Goal: Task Accomplishment & Management: Use online tool/utility

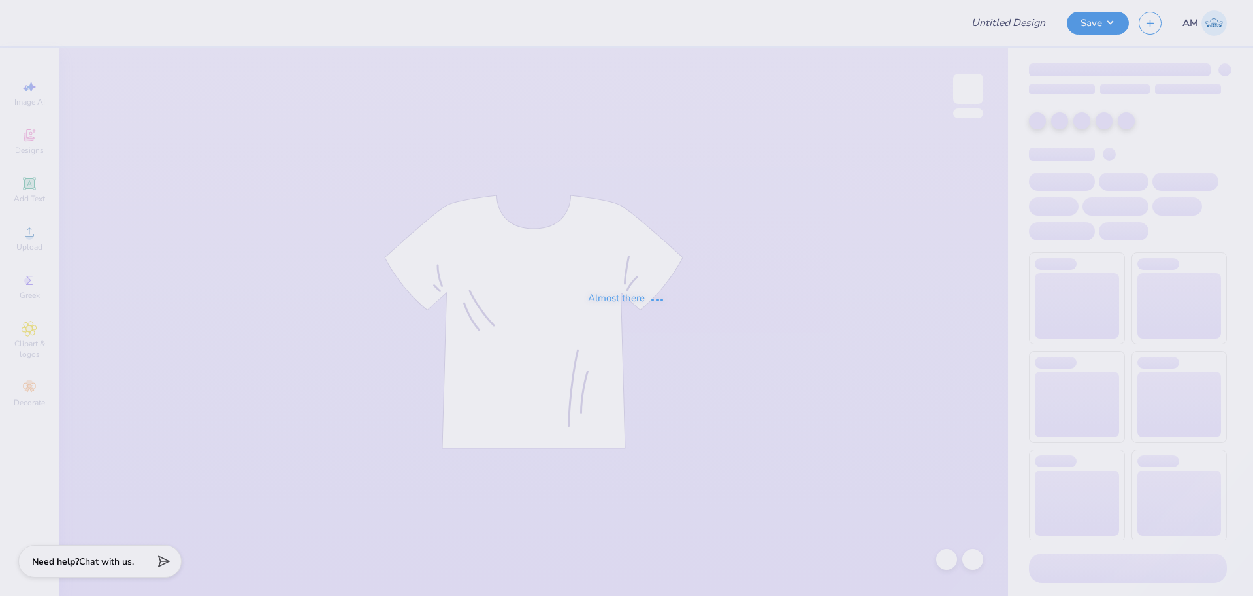
type input "Baylee Ward : Texas A&M University"
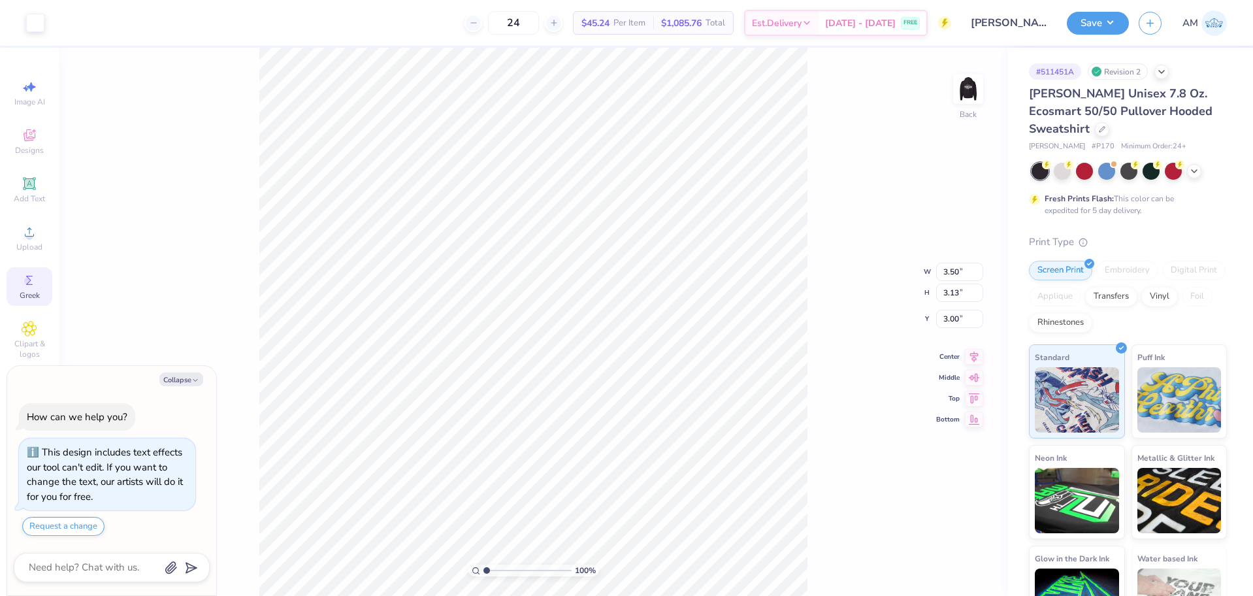
click at [29, 287] on icon at bounding box center [30, 280] width 16 height 16
click at [273, 73] on icon at bounding box center [275, 72] width 10 height 10
click at [28, 227] on icon at bounding box center [30, 232] width 16 height 16
type textarea "x"
type input "15.00"
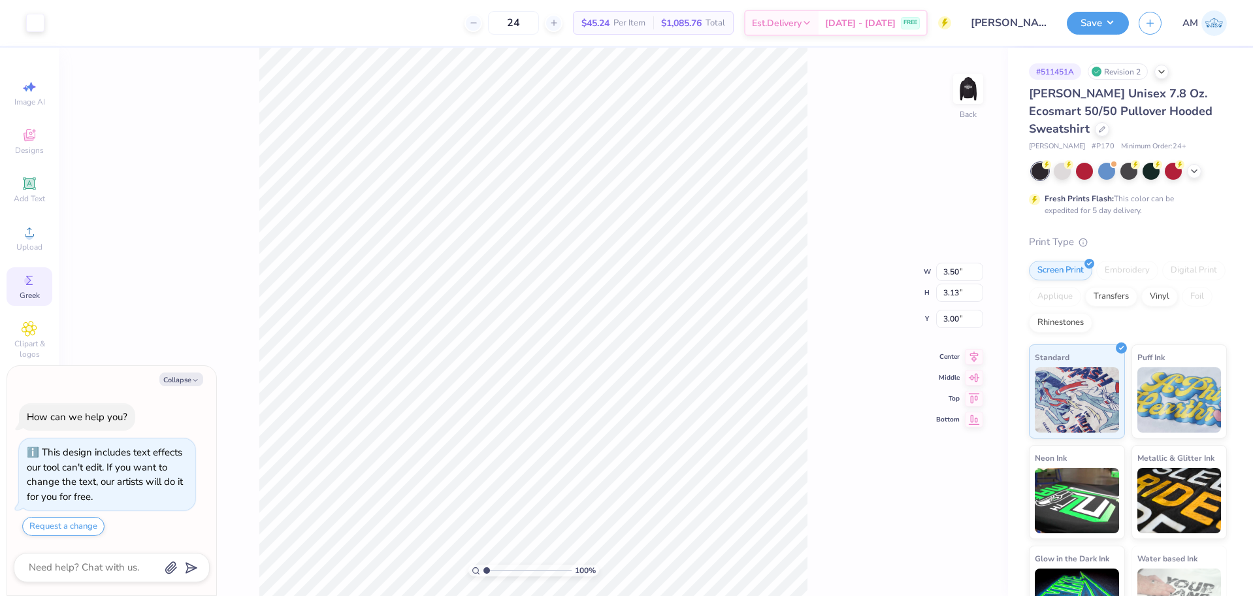
type input "13.40"
type input "0.68"
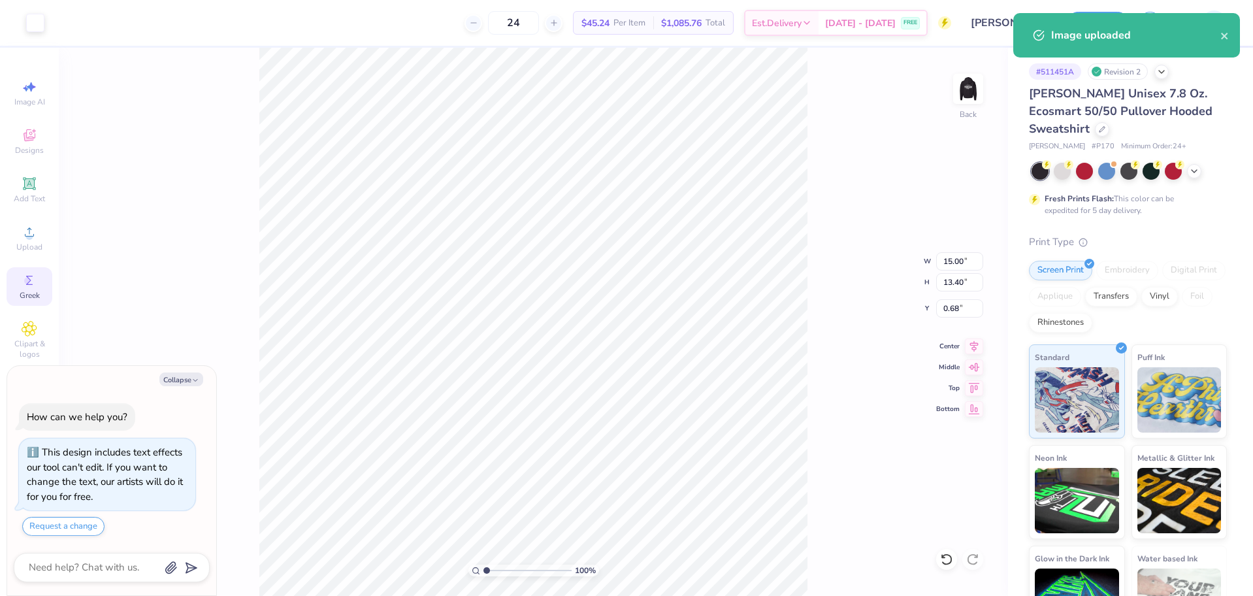
type textarea "x"
click at [951, 265] on input "15.00" at bounding box center [959, 261] width 47 height 18
type input "3.5"
type textarea "x"
type input "3.50"
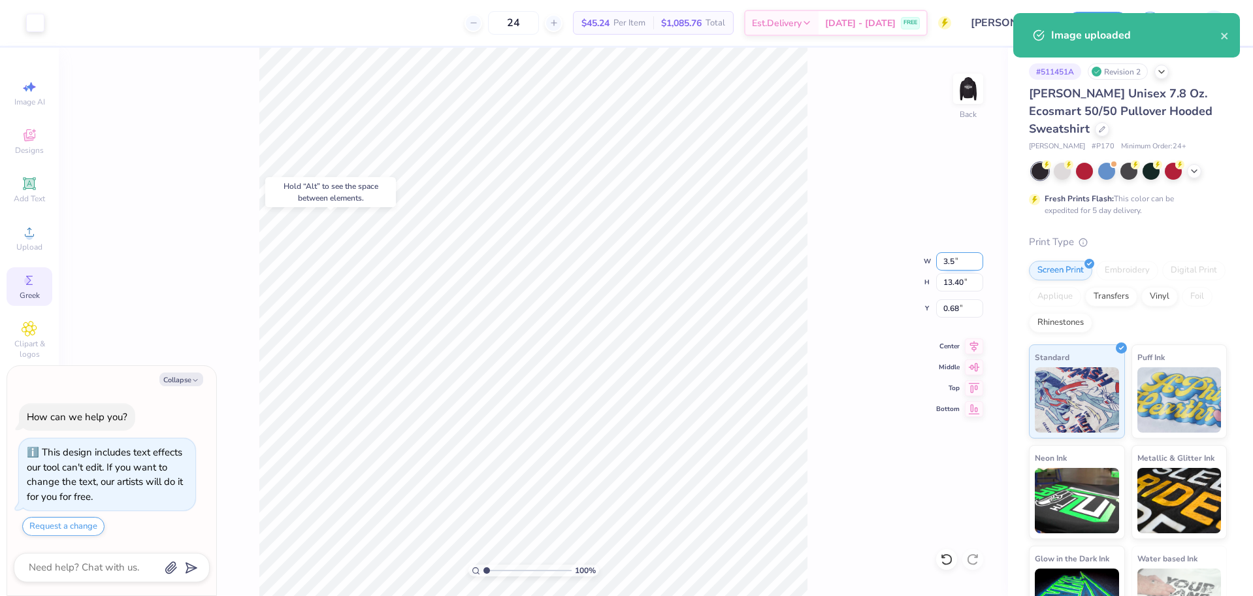
type input "3.13"
type input "5.81"
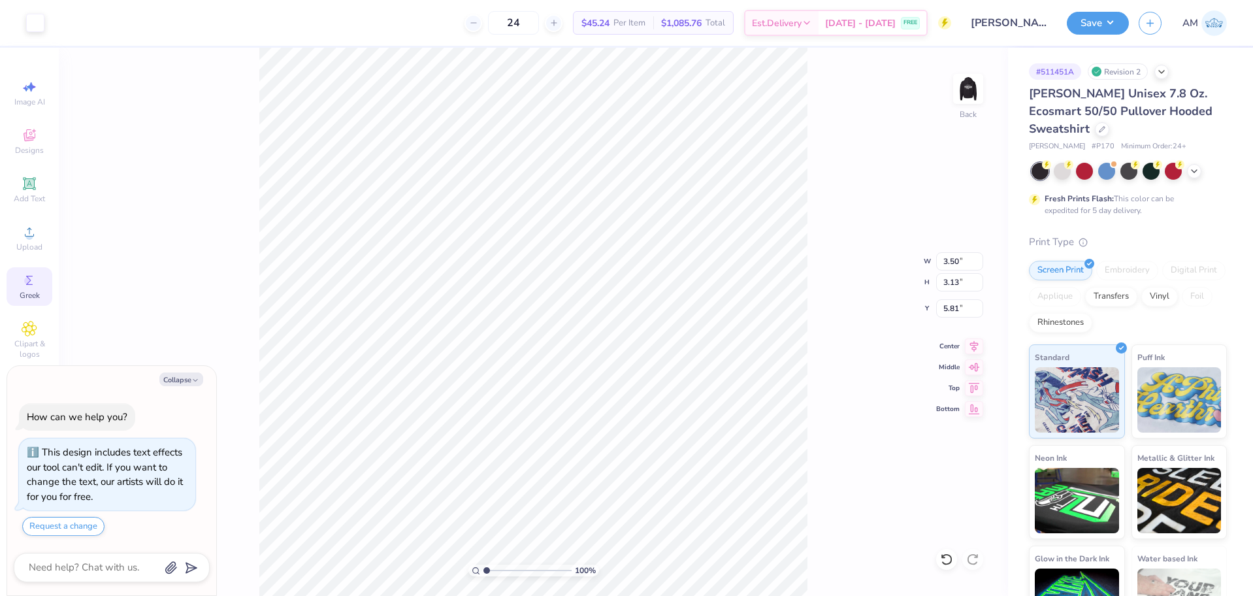
type textarea "x"
type input "6.86"
type textarea "x"
click at [948, 308] on input "6.86" at bounding box center [959, 308] width 47 height 18
type input "3"
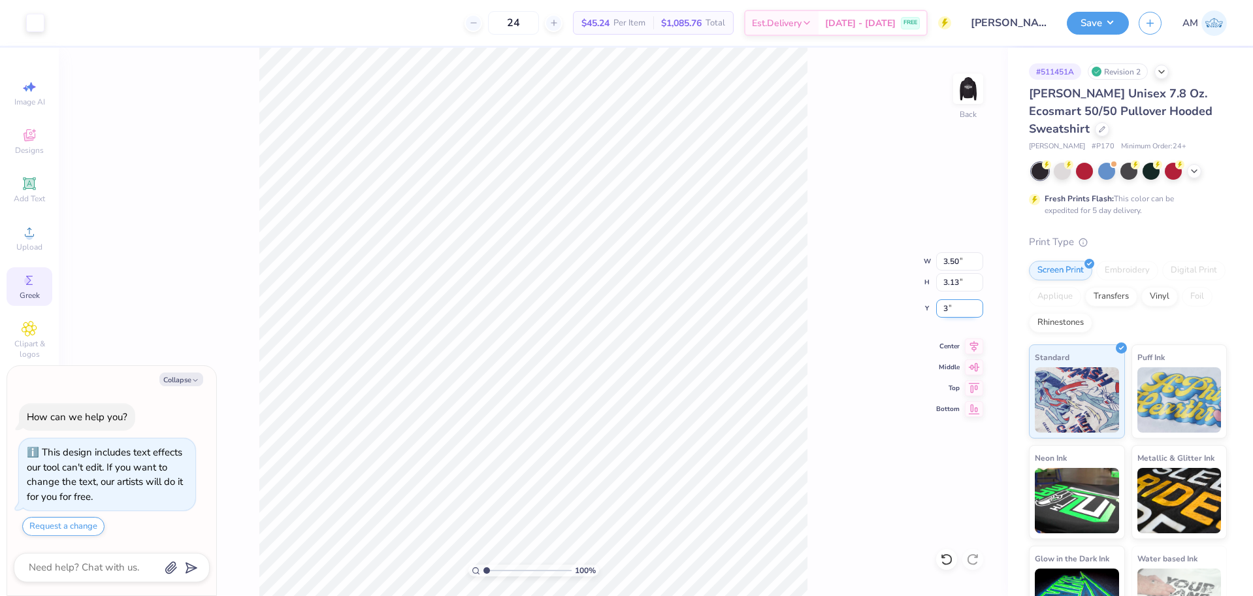
type textarea "x"
type input "3.00"
click at [972, 84] on img at bounding box center [968, 89] width 52 height 52
click at [37, 234] on div "Upload" at bounding box center [30, 238] width 46 height 39
click at [24, 231] on icon at bounding box center [30, 232] width 16 height 16
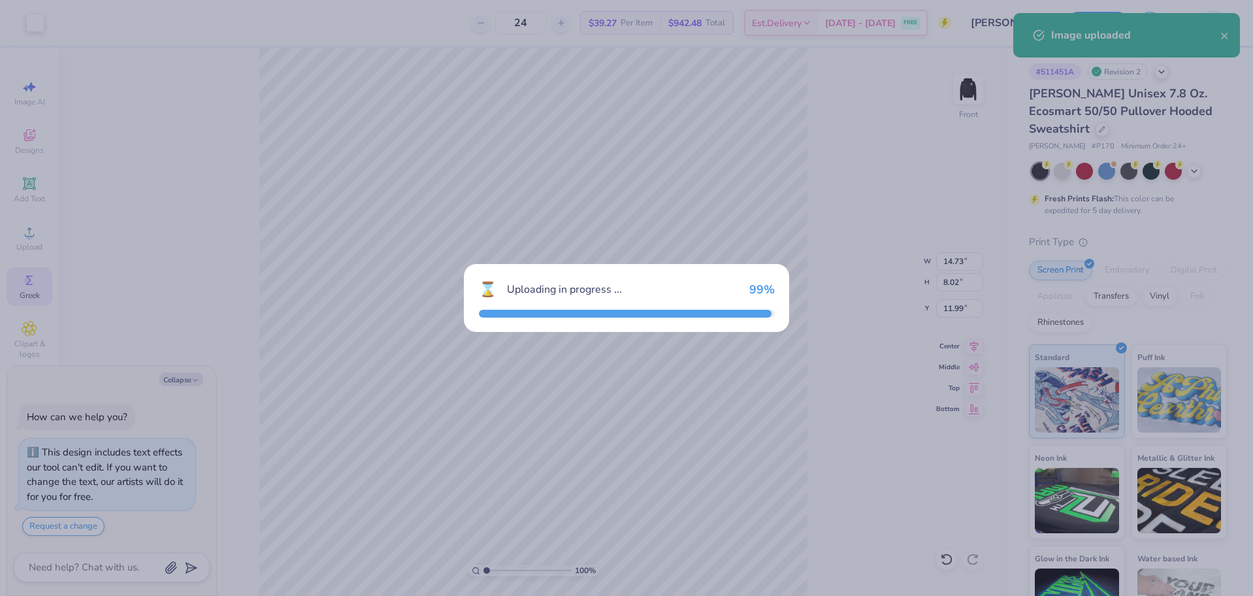
type textarea "x"
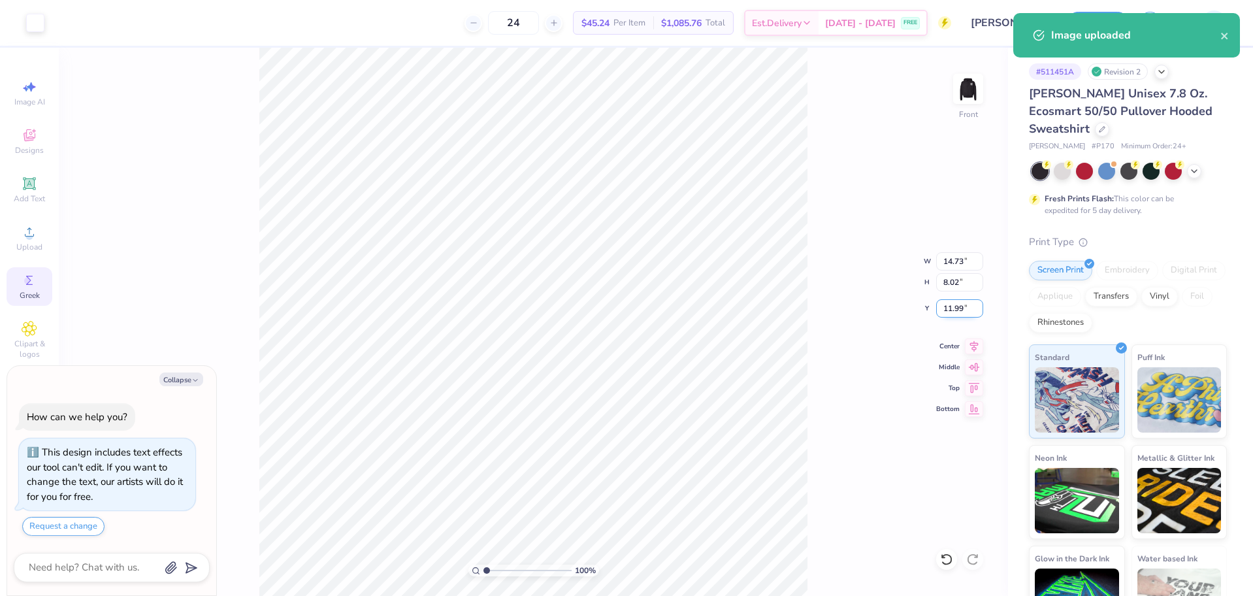
click at [958, 306] on input "11.99" at bounding box center [959, 308] width 47 height 18
click at [955, 267] on input "14.73" at bounding box center [959, 261] width 47 height 18
type input "12.5"
type textarea "x"
type input "12.50"
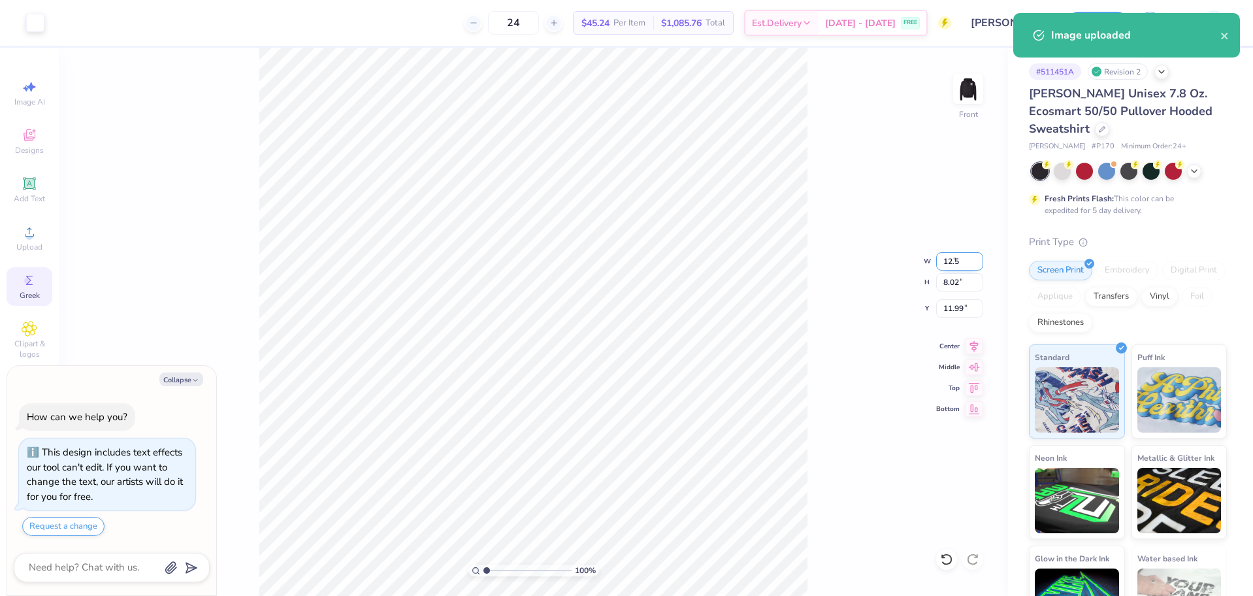
type input "6.81"
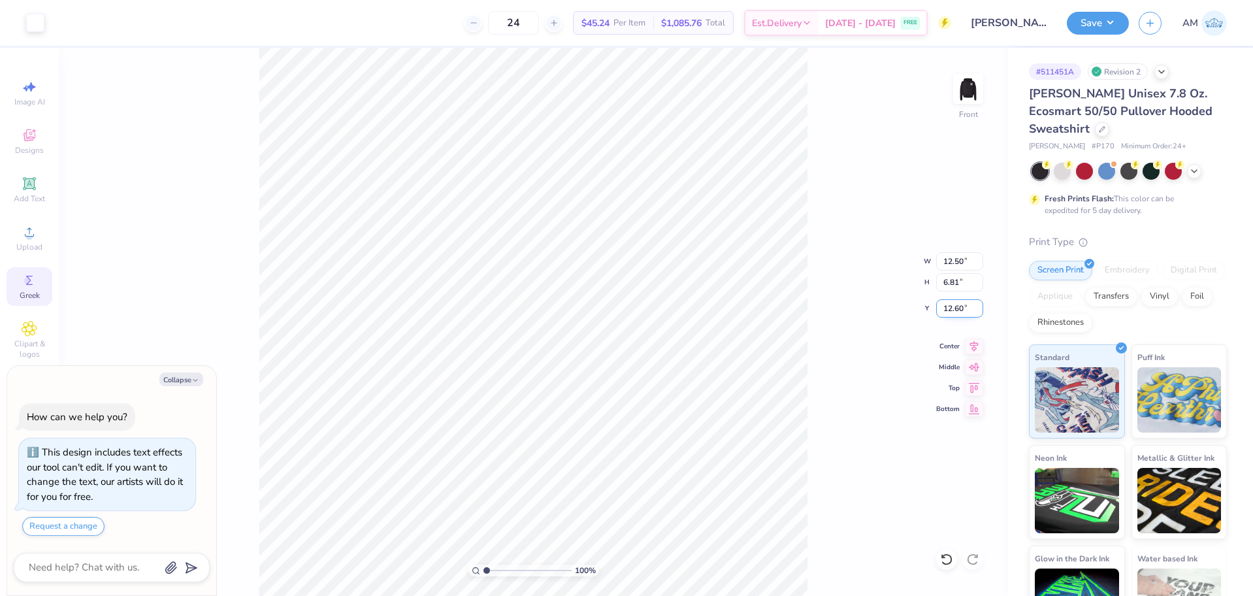
click at [954, 306] on input "12.60" at bounding box center [959, 308] width 47 height 18
type input "6"
type textarea "x"
type input "6.00"
click at [971, 346] on icon at bounding box center [974, 344] width 18 height 16
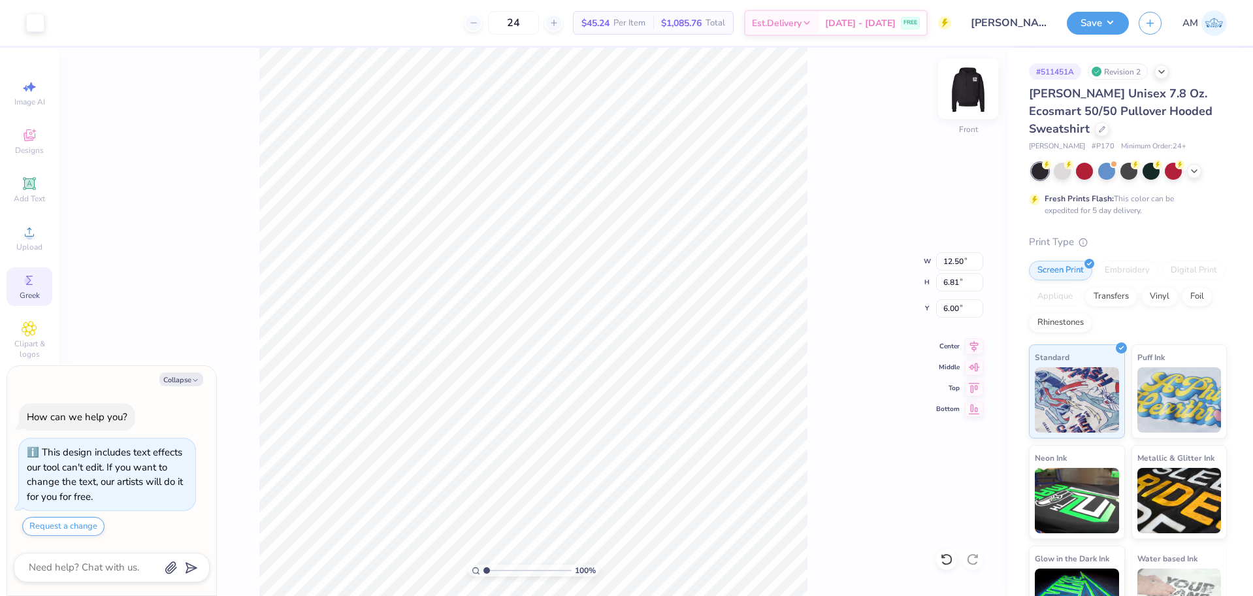
click at [975, 98] on img at bounding box center [968, 89] width 52 height 52
click at [967, 93] on img at bounding box center [968, 89] width 26 height 26
type textarea "x"
type input "1.49212329151837"
type textarea "x"
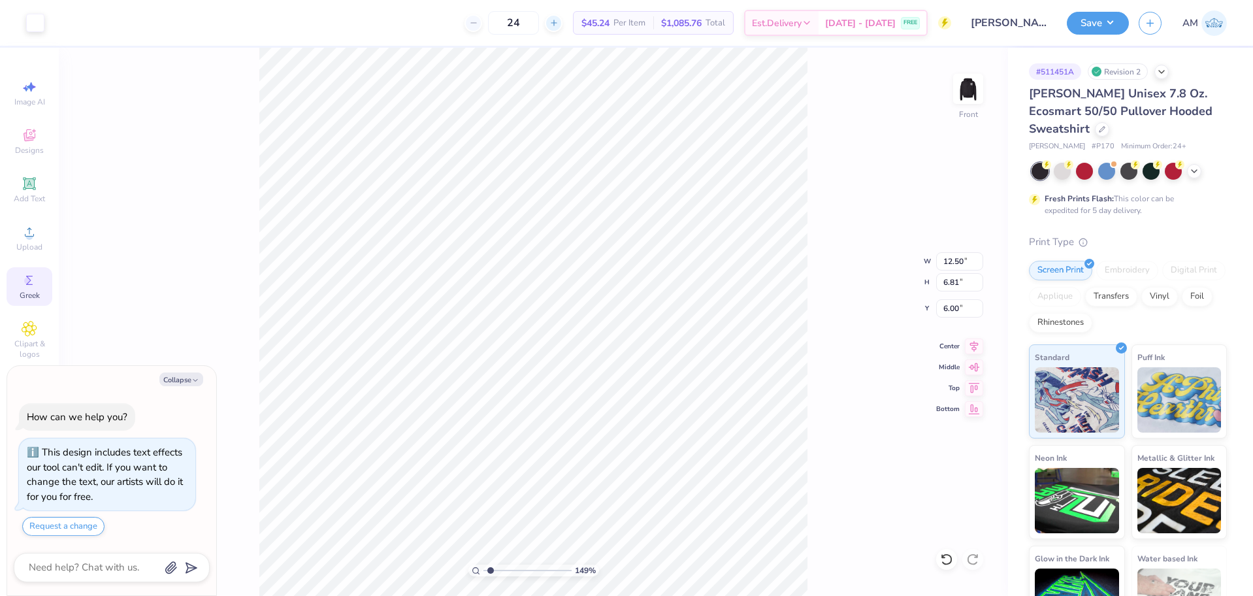
type input "1.49212329151837"
type textarea "x"
type input "2.46071092039642"
type textarea "x"
type input "1"
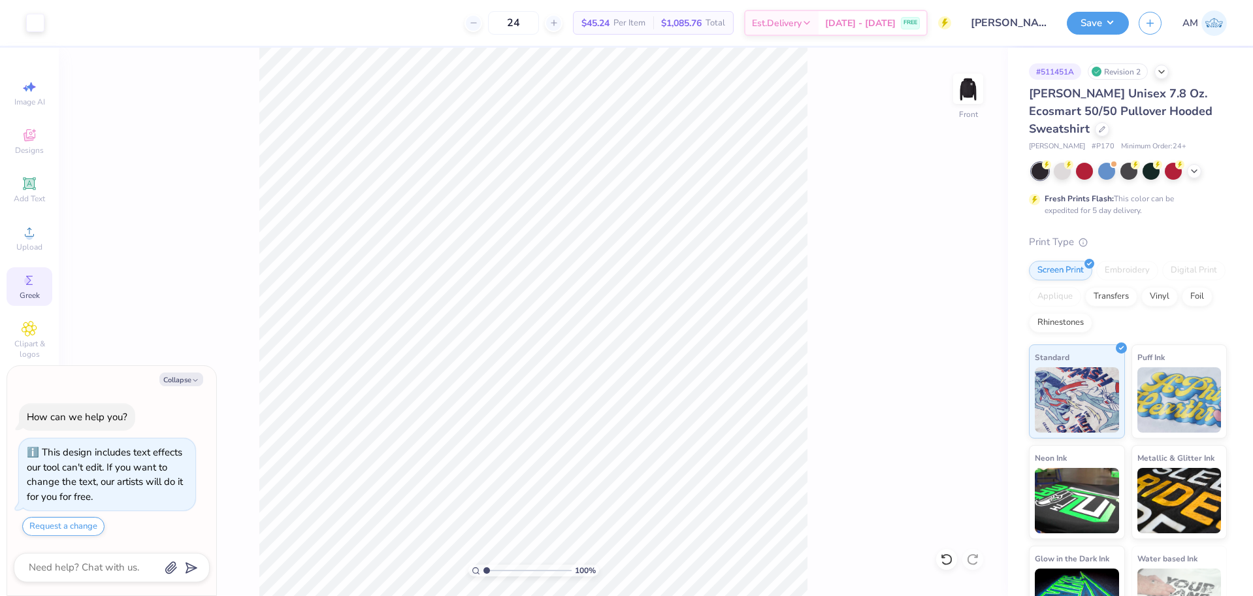
type textarea "x"
type input "1.35006143669128"
click at [1095, 22] on button "Save" at bounding box center [1098, 21] width 62 height 23
type textarea "x"
type input "1.35006143669128"
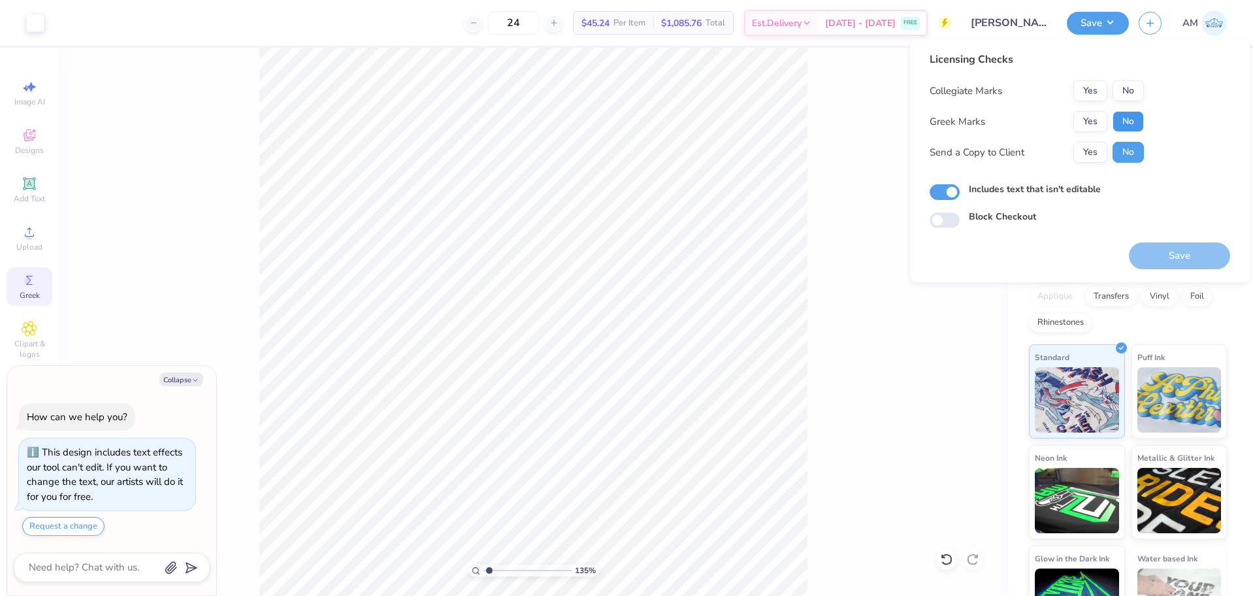
click at [1133, 122] on button "No" at bounding box center [1127, 121] width 31 height 21
click at [1096, 89] on button "Yes" at bounding box center [1090, 90] width 34 height 21
type textarea "x"
type input "1.35006143669128"
click at [1090, 141] on div "Collegiate Marks Yes No Greek Marks Yes No Send a Copy to Client Yes No" at bounding box center [1036, 121] width 214 height 82
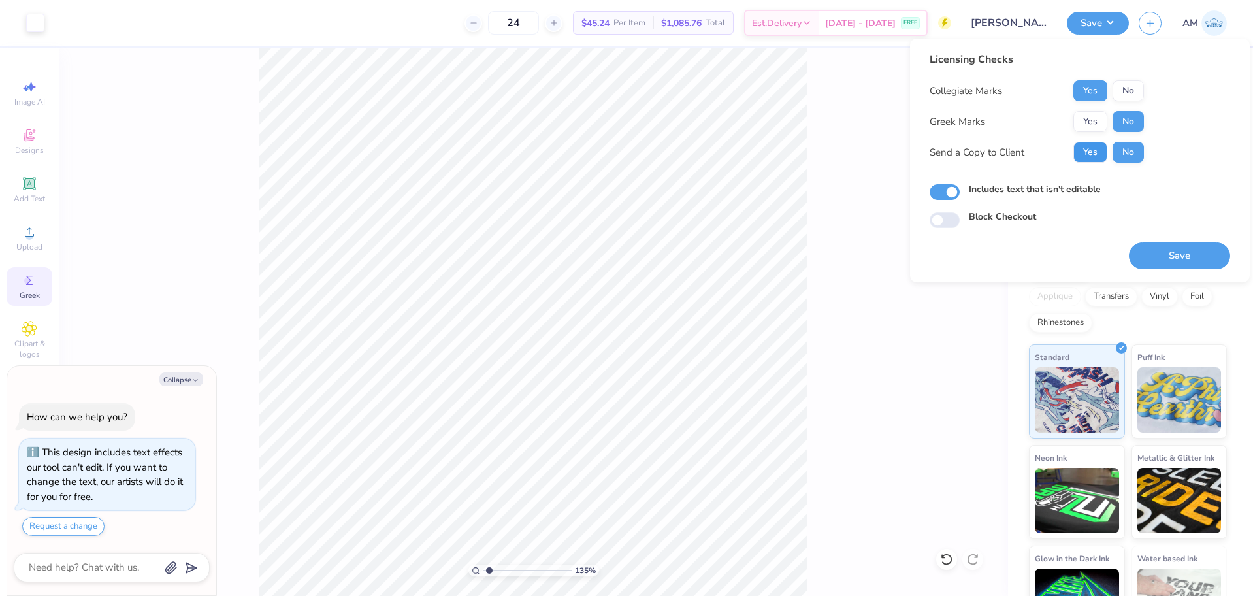
click at [1088, 153] on button "Yes" at bounding box center [1090, 152] width 34 height 21
type textarea "x"
type input "1.35006143669128"
click at [1130, 123] on button "No" at bounding box center [1127, 121] width 31 height 21
type textarea "x"
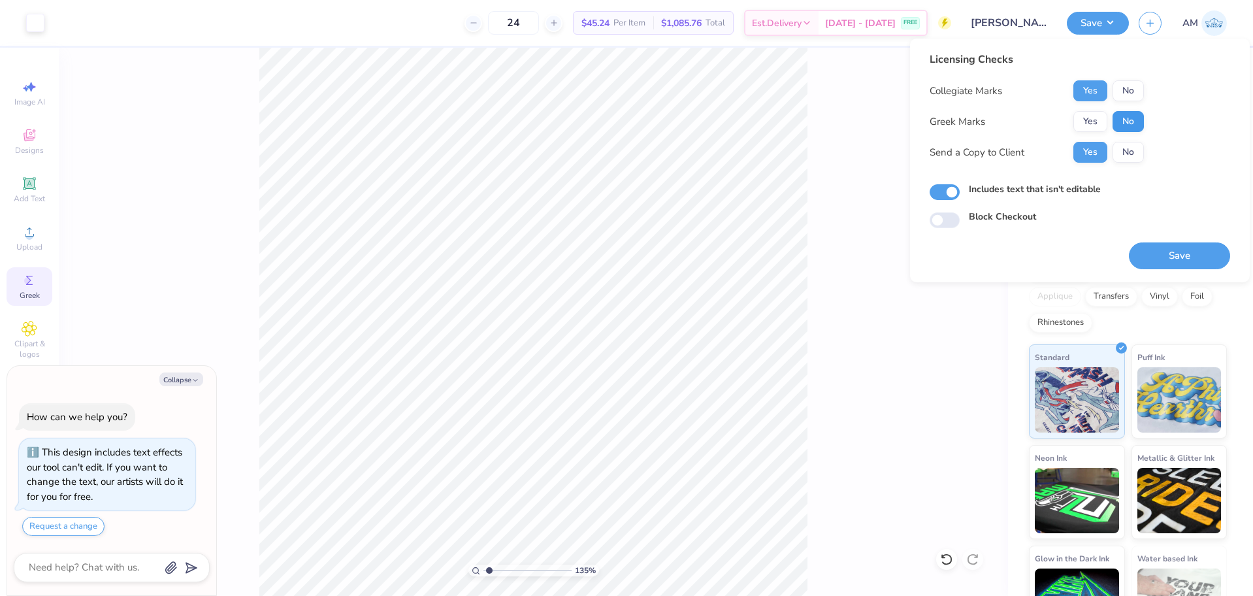
type input "1.35006143669128"
click at [1088, 89] on button "Yes" at bounding box center [1090, 90] width 34 height 21
type textarea "x"
type input "1.35006143669128"
click at [1085, 152] on button "Yes" at bounding box center [1090, 152] width 34 height 21
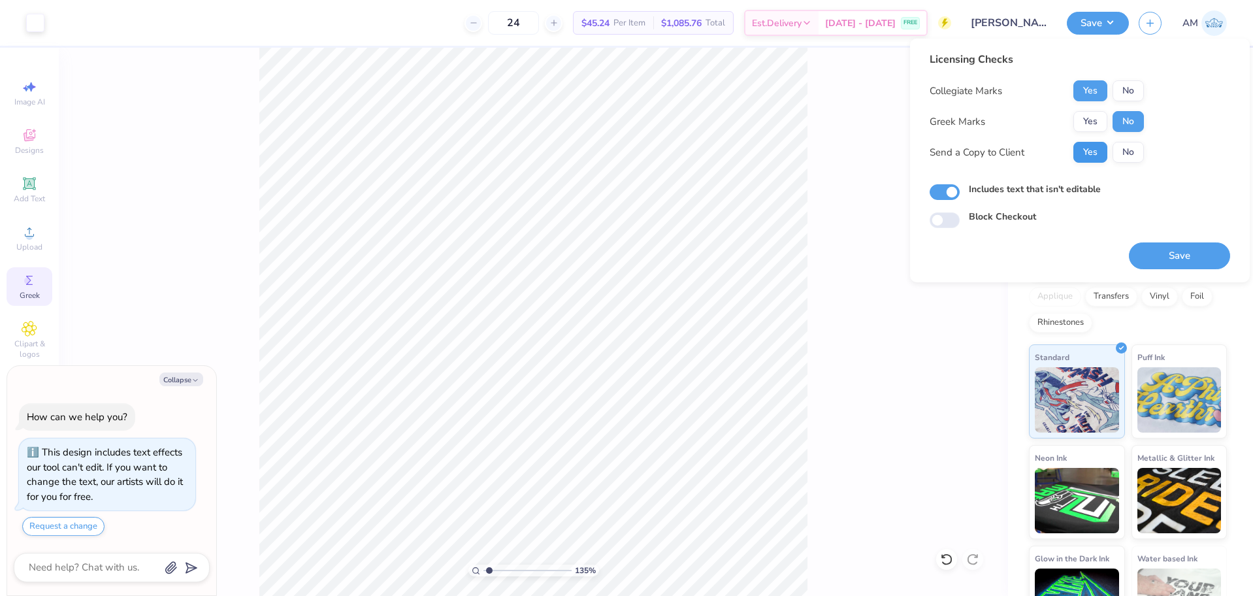
type textarea "x"
type input "1.35006143669128"
click at [1172, 256] on button "Save" at bounding box center [1179, 255] width 101 height 27
type textarea "x"
type input "1.35006143669128"
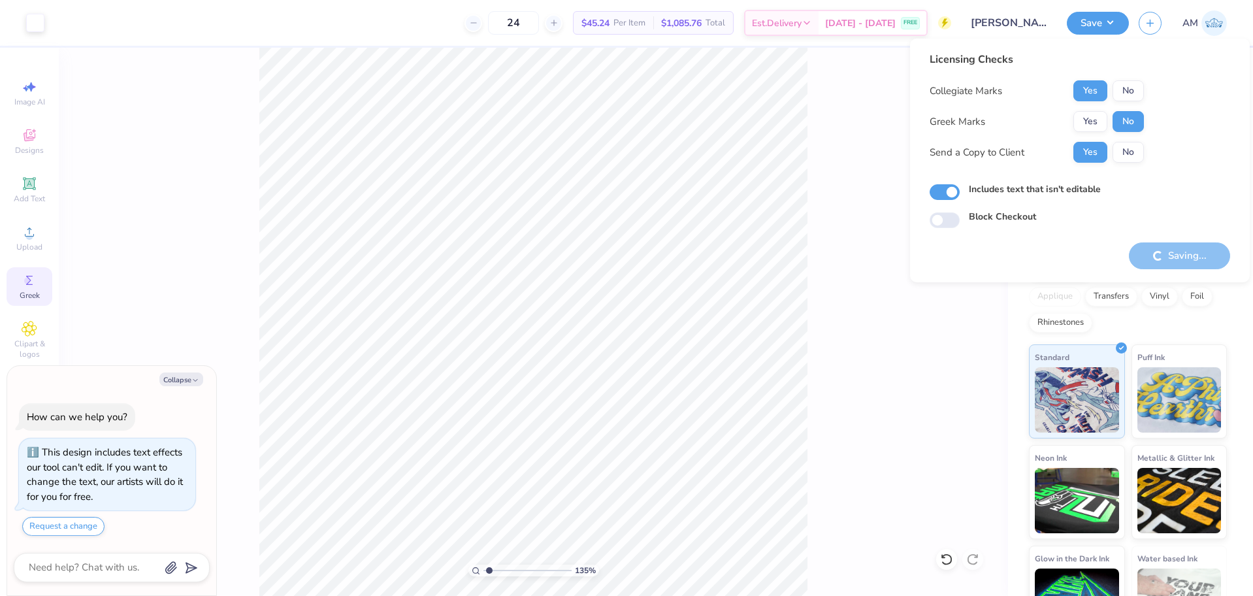
type textarea "x"
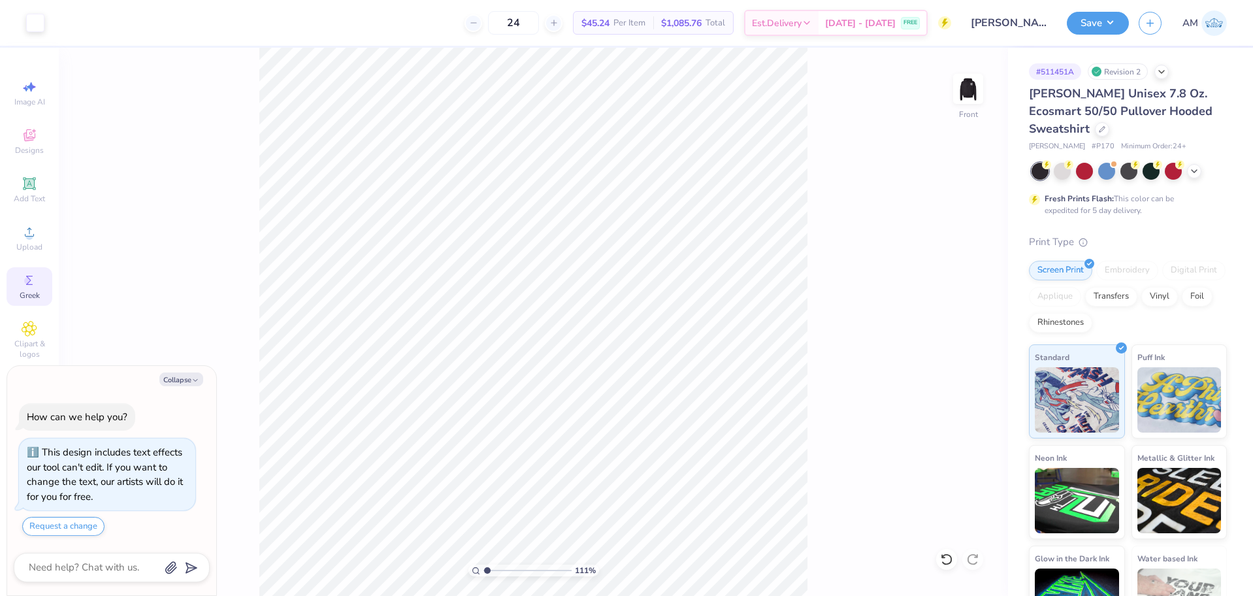
type input "1"
click at [34, 236] on icon at bounding box center [30, 232] width 16 height 16
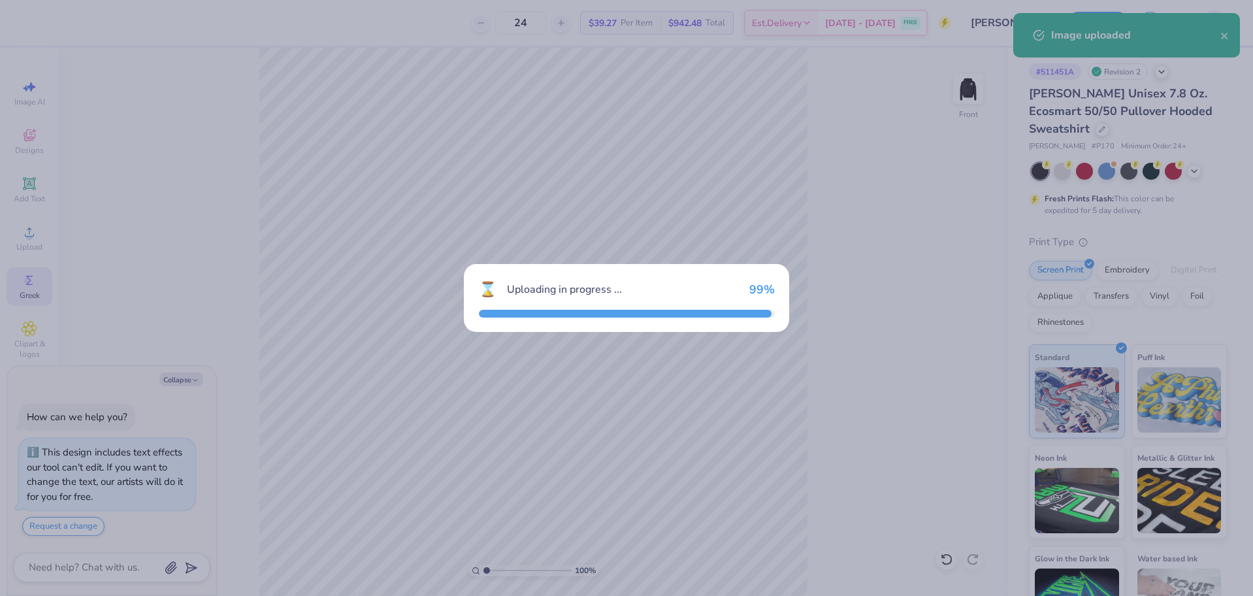
type textarea "x"
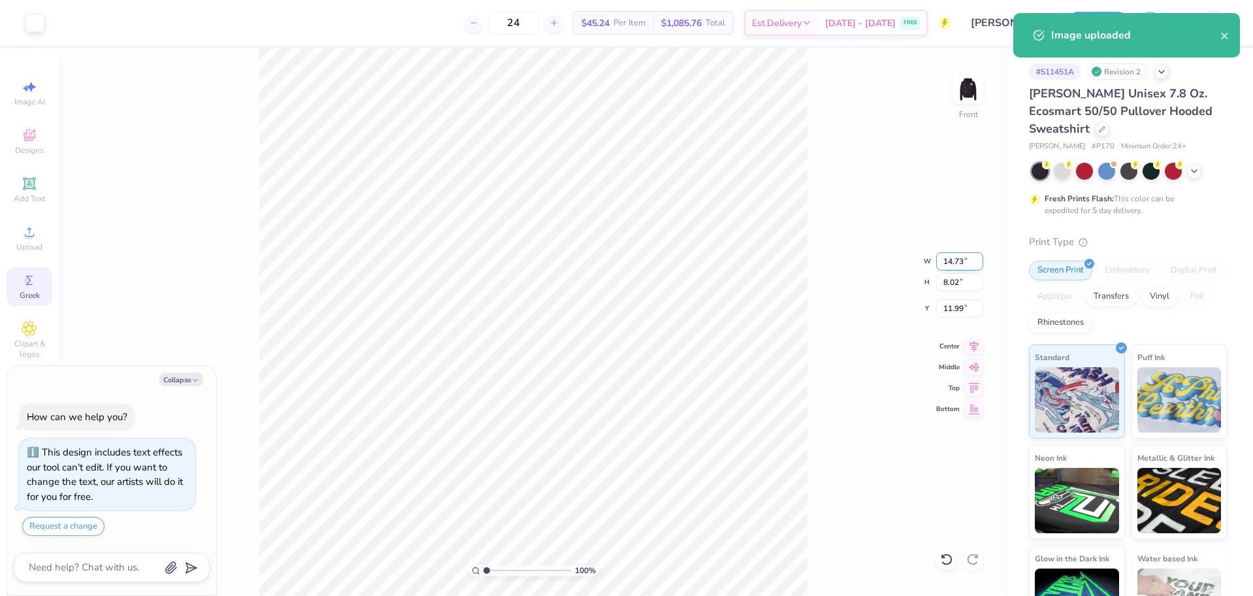
click at [954, 259] on input "14.73" at bounding box center [959, 261] width 47 height 18
type input "12.5"
type textarea "x"
type input "12.50"
type input "6.81"
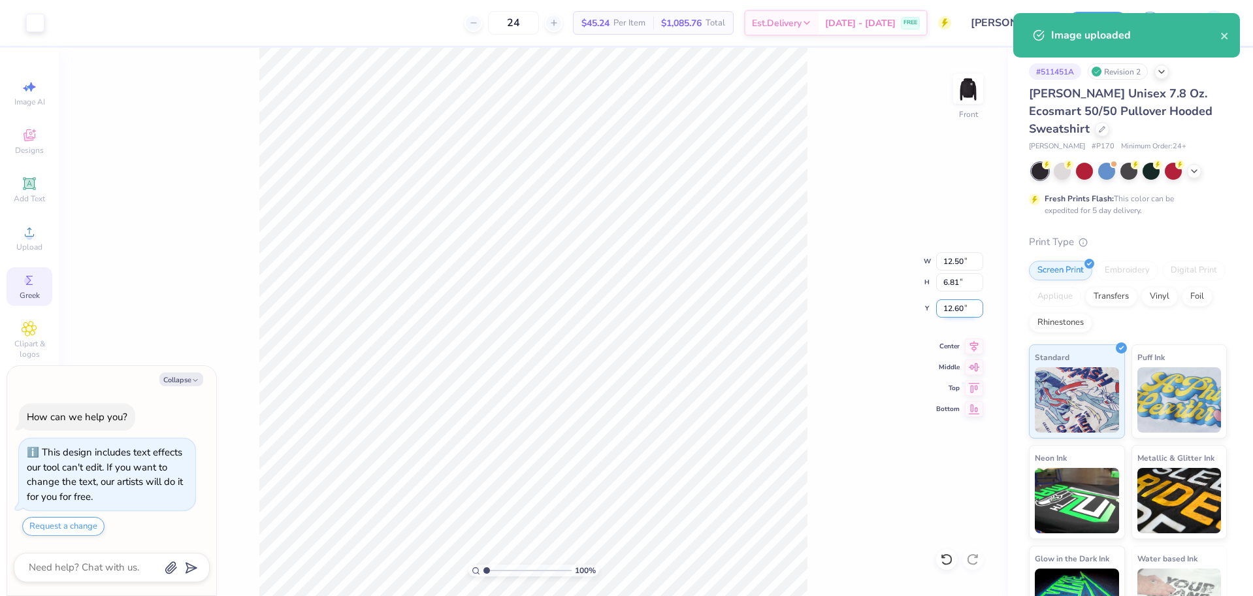
click at [946, 310] on input "12.60" at bounding box center [959, 308] width 47 height 18
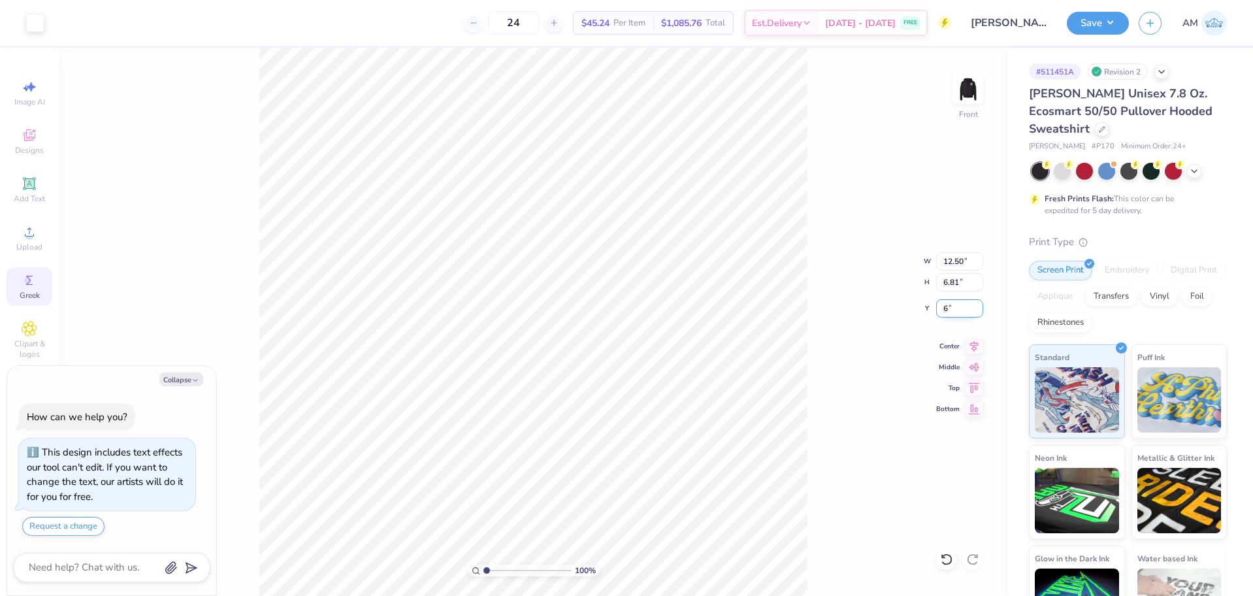
type input "6"
type textarea "x"
type input "6.00"
click at [1101, 23] on button "Save" at bounding box center [1098, 21] width 62 height 23
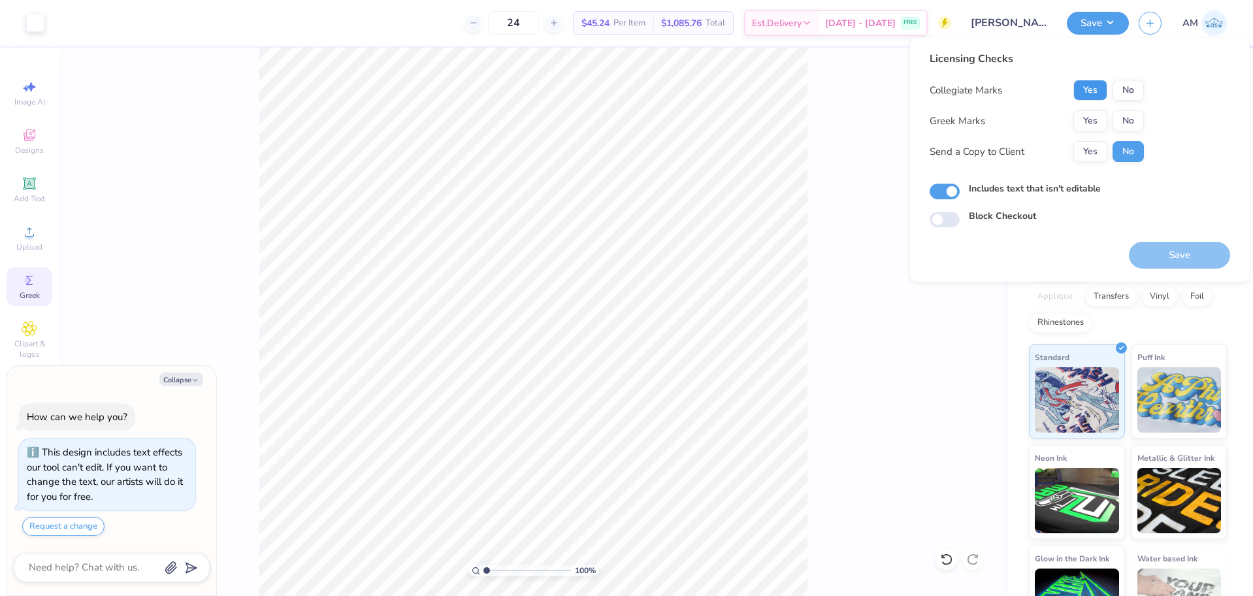
click at [1098, 94] on button "Yes" at bounding box center [1090, 90] width 34 height 21
click at [1123, 116] on button "No" at bounding box center [1127, 120] width 31 height 21
click at [1101, 142] on button "Yes" at bounding box center [1090, 151] width 34 height 21
click at [1085, 84] on button "Yes" at bounding box center [1090, 90] width 34 height 21
click at [1159, 251] on button "Save" at bounding box center [1179, 255] width 101 height 27
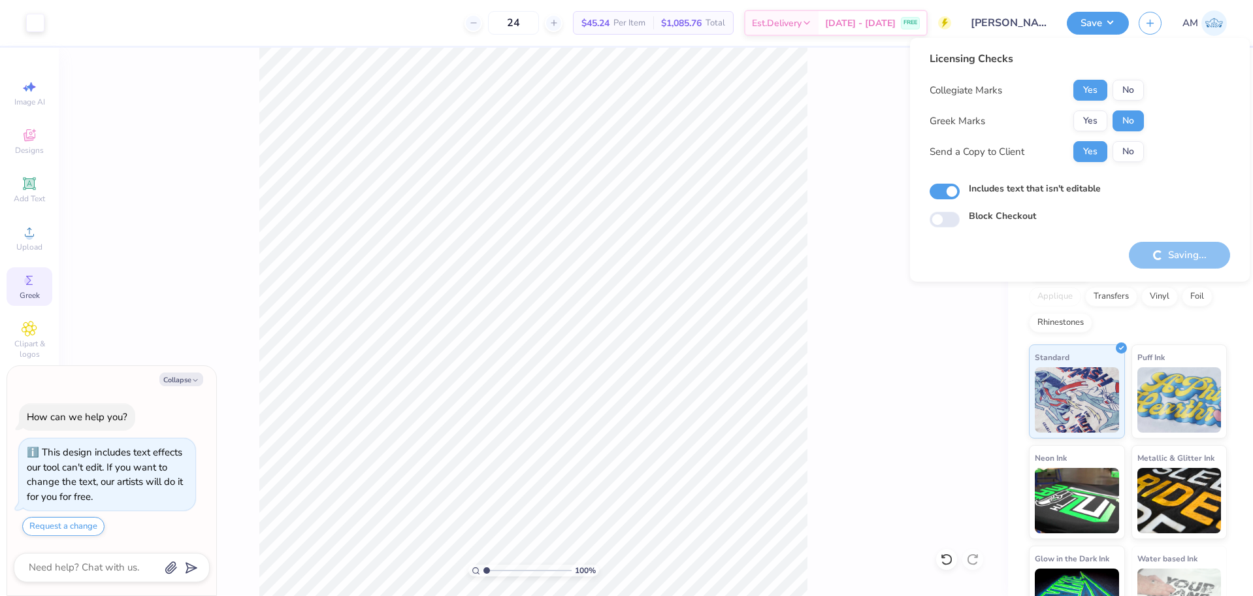
type textarea "x"
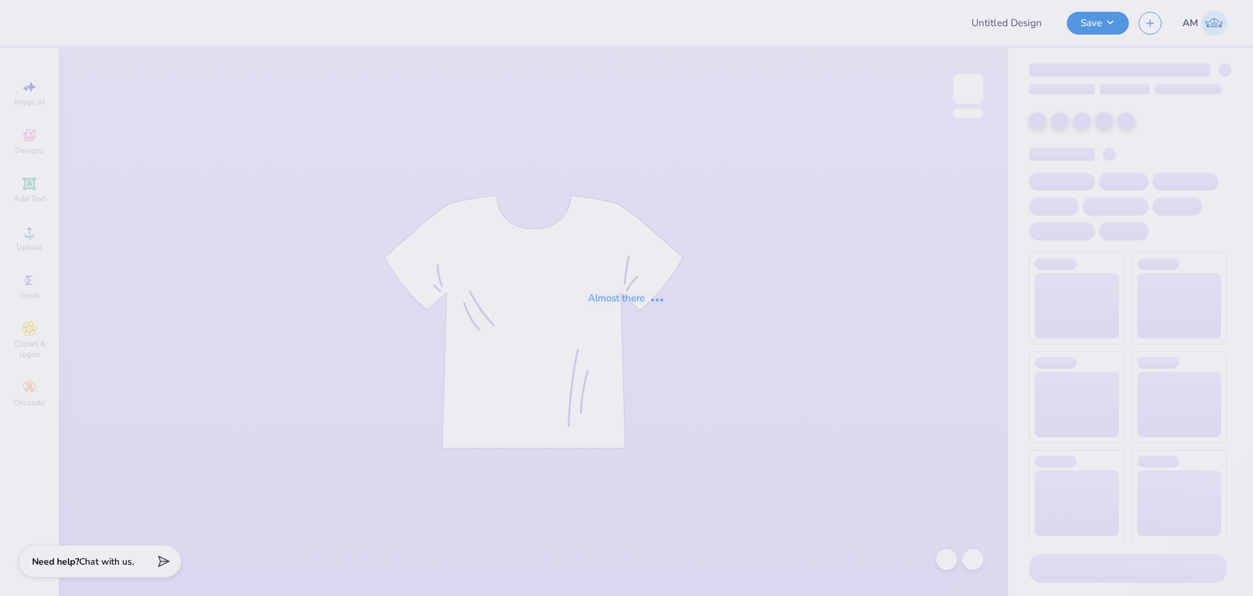
type input "Merch for Computing Catalyst"
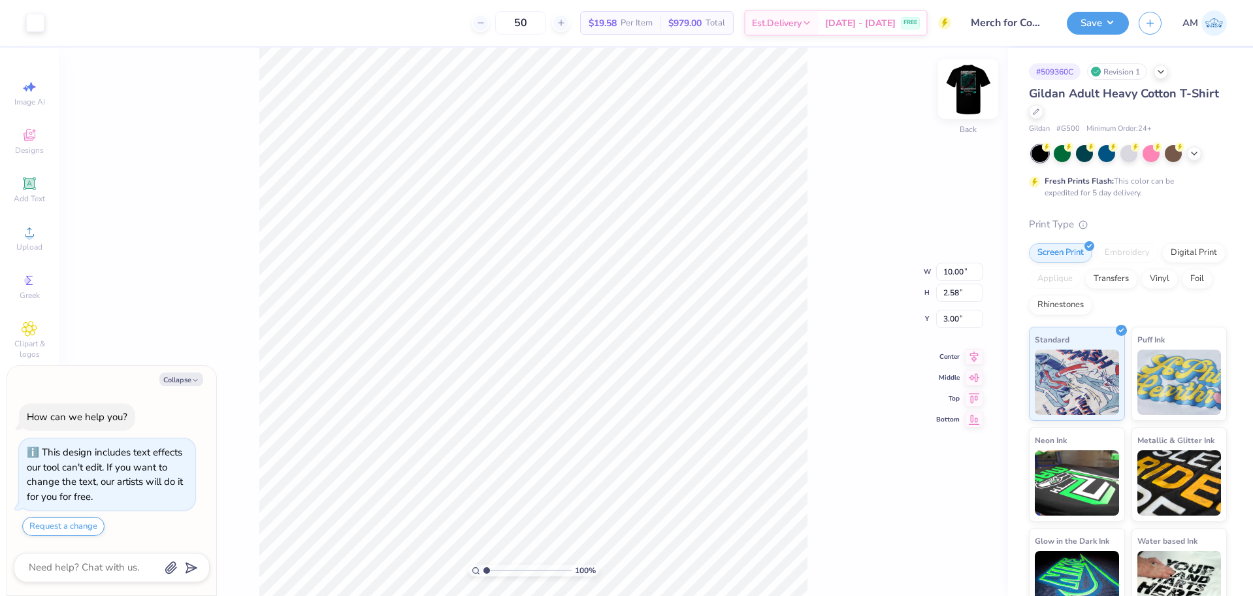
click at [962, 99] on img at bounding box center [968, 89] width 52 height 52
click at [39, 238] on div "Upload" at bounding box center [30, 238] width 46 height 39
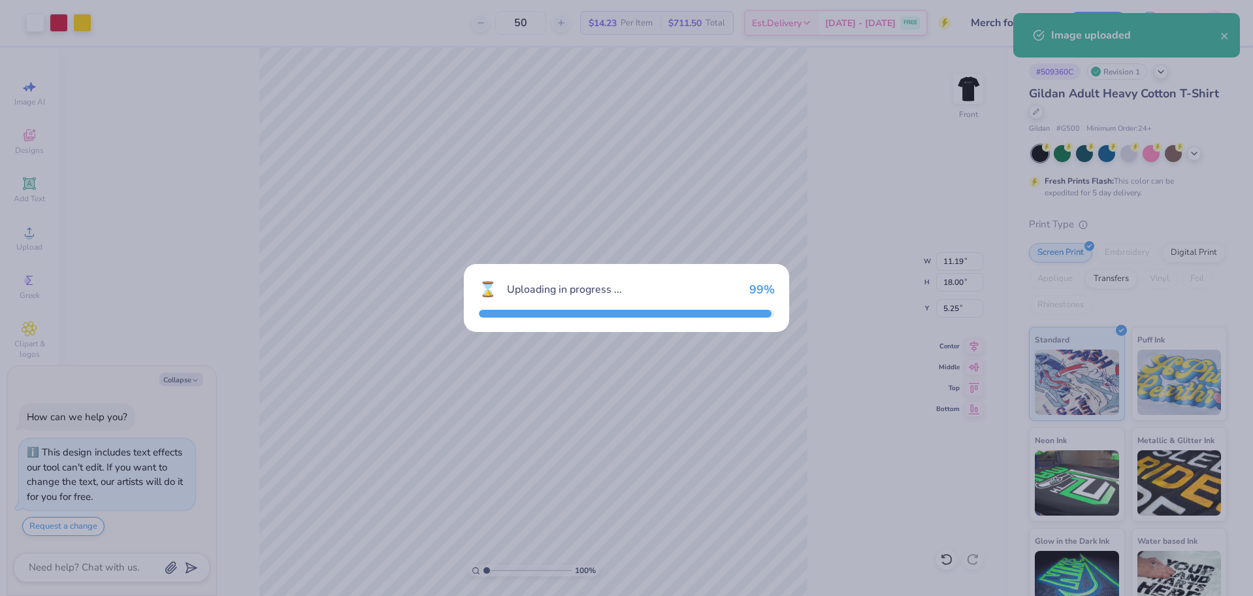
type textarea "x"
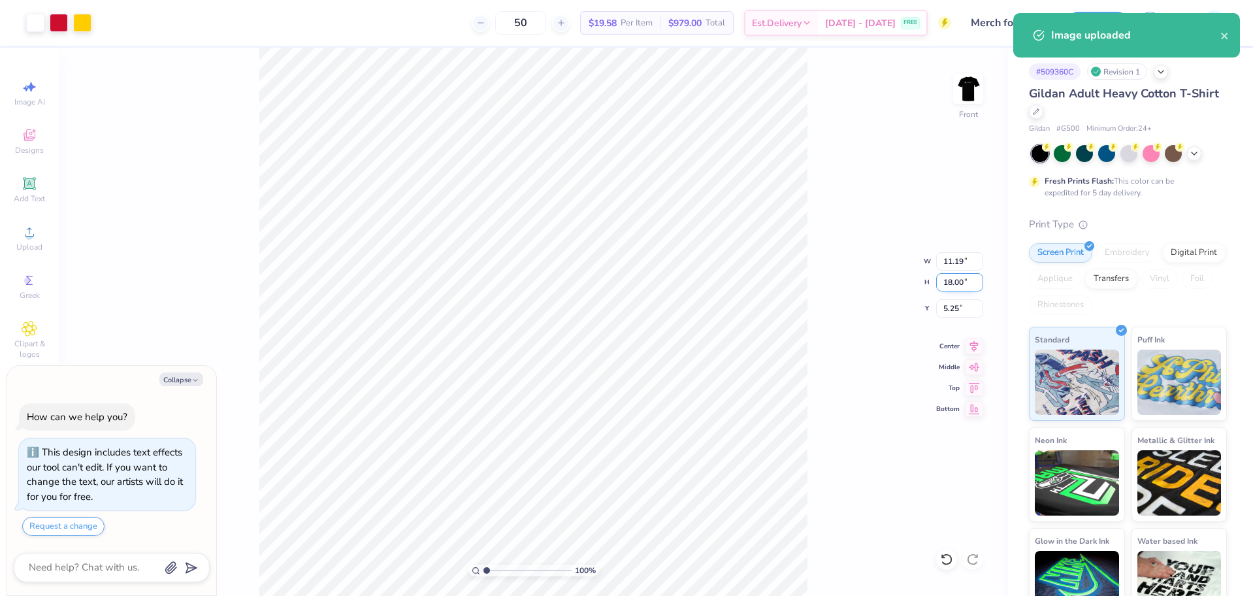
click at [946, 283] on input "18.00" at bounding box center [959, 282] width 47 height 18
type input "15"
type textarea "x"
type input "9.33"
type input "15.00"
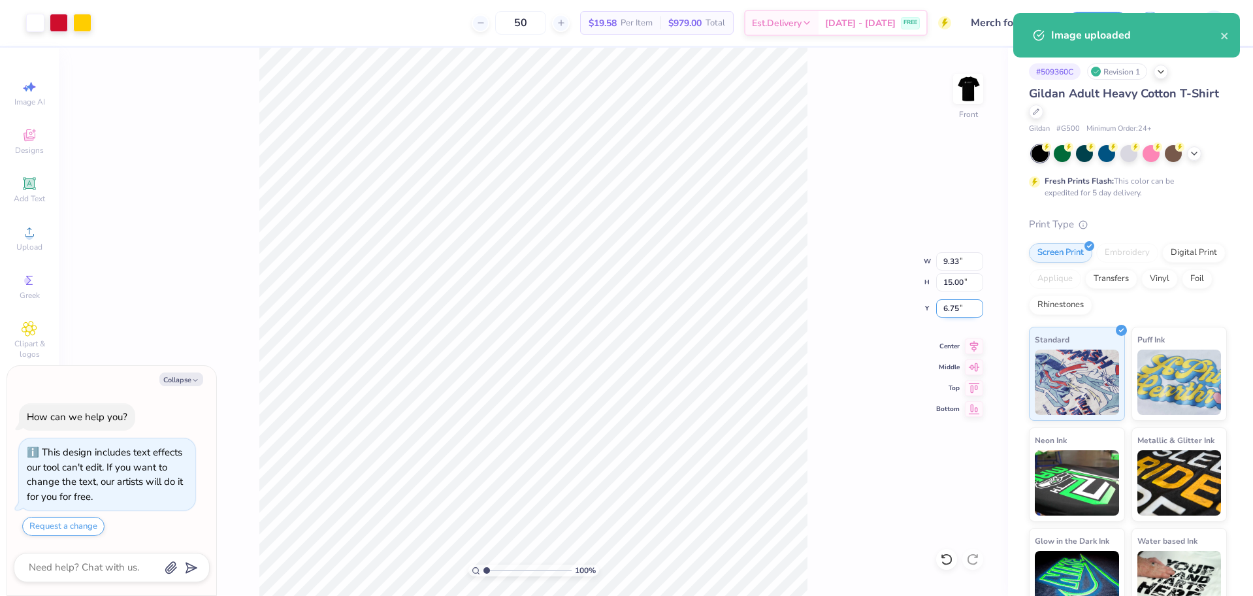
click at [956, 314] on input "6.75" at bounding box center [959, 308] width 47 height 18
type input "3"
type textarea "x"
type input "3.00"
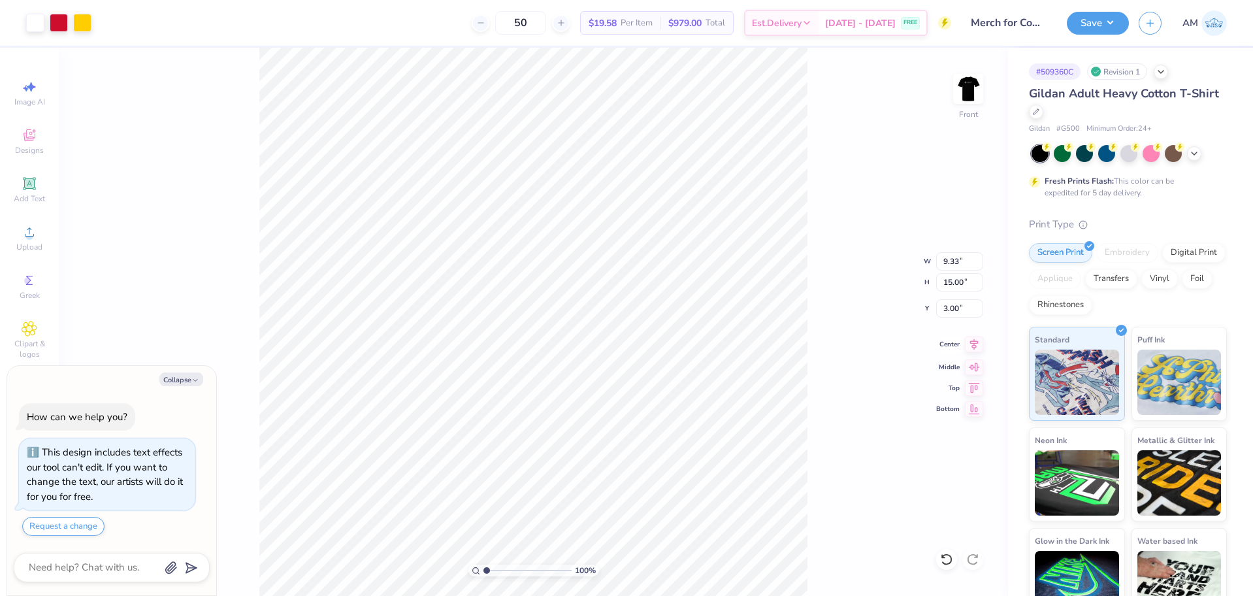
click at [971, 344] on icon at bounding box center [974, 344] width 18 height 16
click at [1097, 22] on button "Save" at bounding box center [1098, 21] width 62 height 23
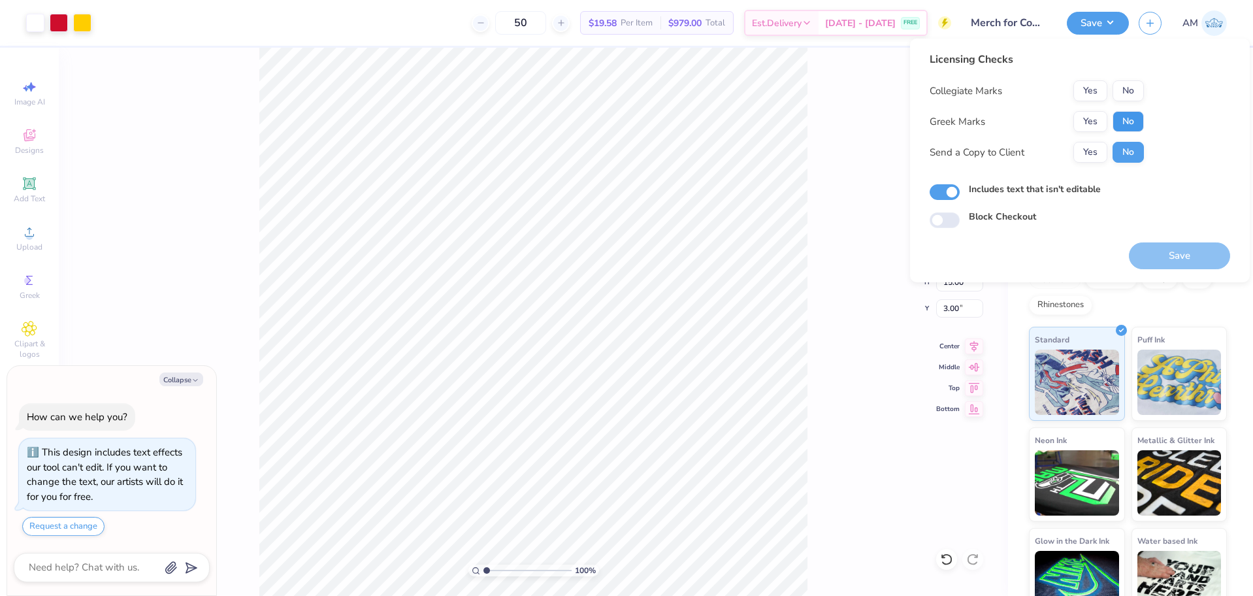
click at [1128, 116] on button "No" at bounding box center [1127, 121] width 31 height 21
click at [1082, 85] on button "Yes" at bounding box center [1090, 90] width 34 height 21
click at [1089, 157] on button "Yes" at bounding box center [1090, 152] width 34 height 21
click at [1161, 250] on button "Save" at bounding box center [1179, 257] width 101 height 27
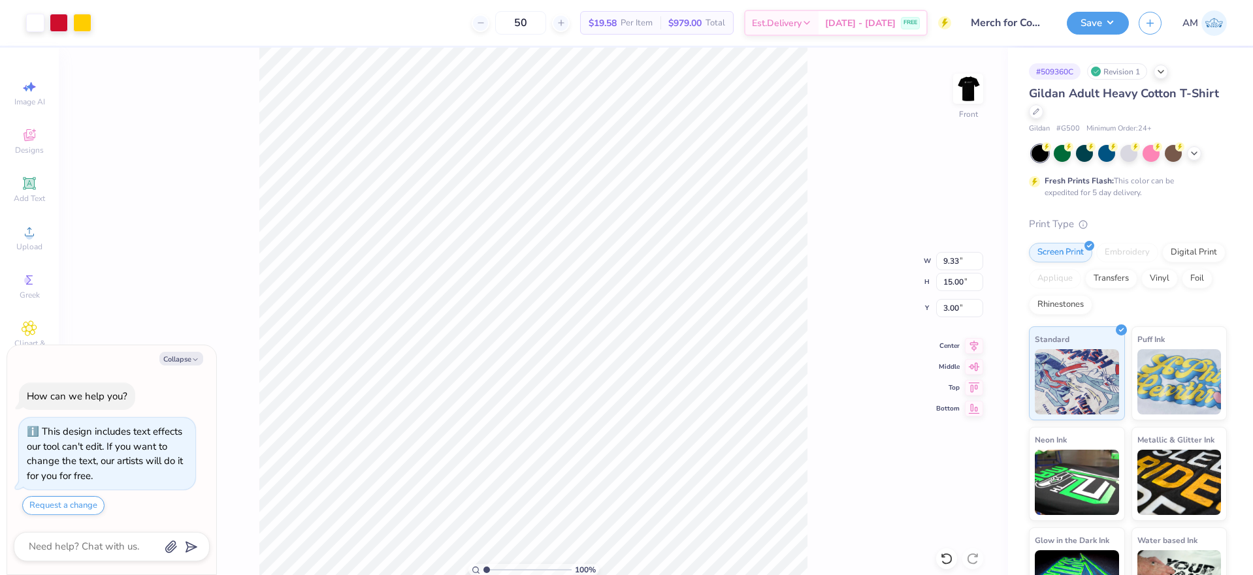
type textarea "x"
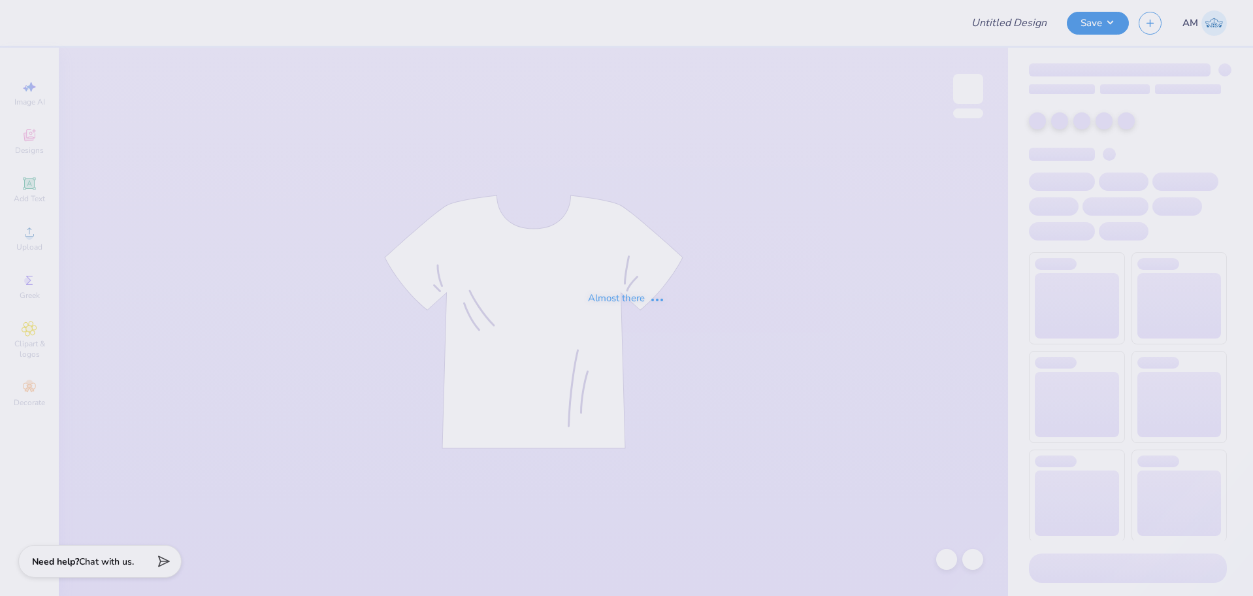
type input "Merch for Computing Catalyst"
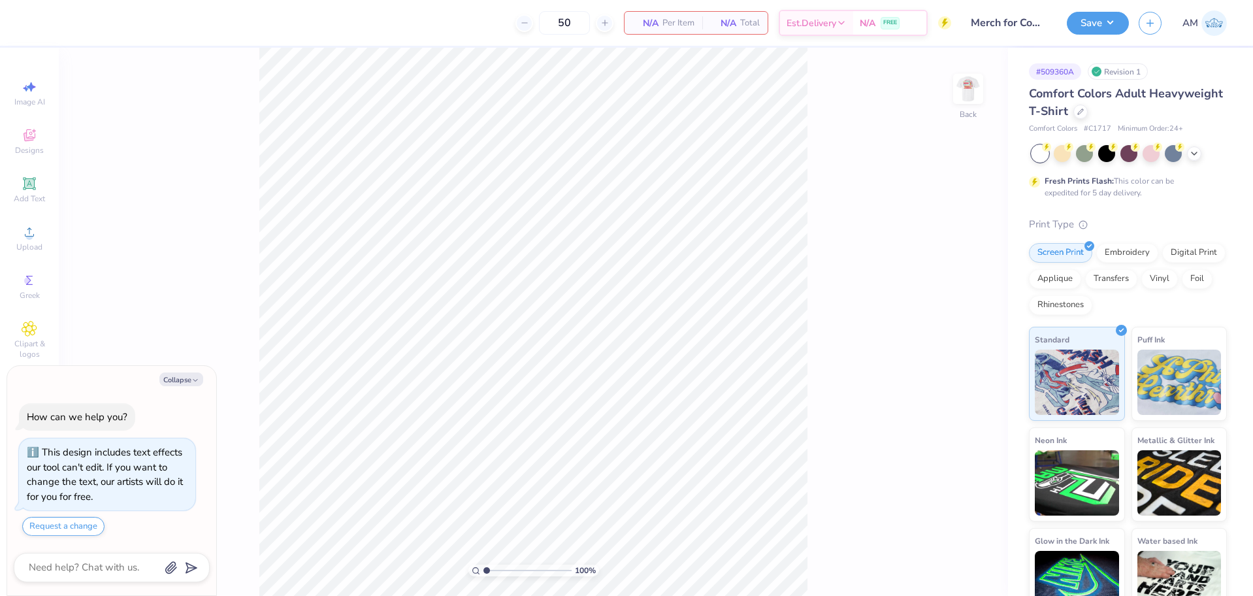
type textarea "x"
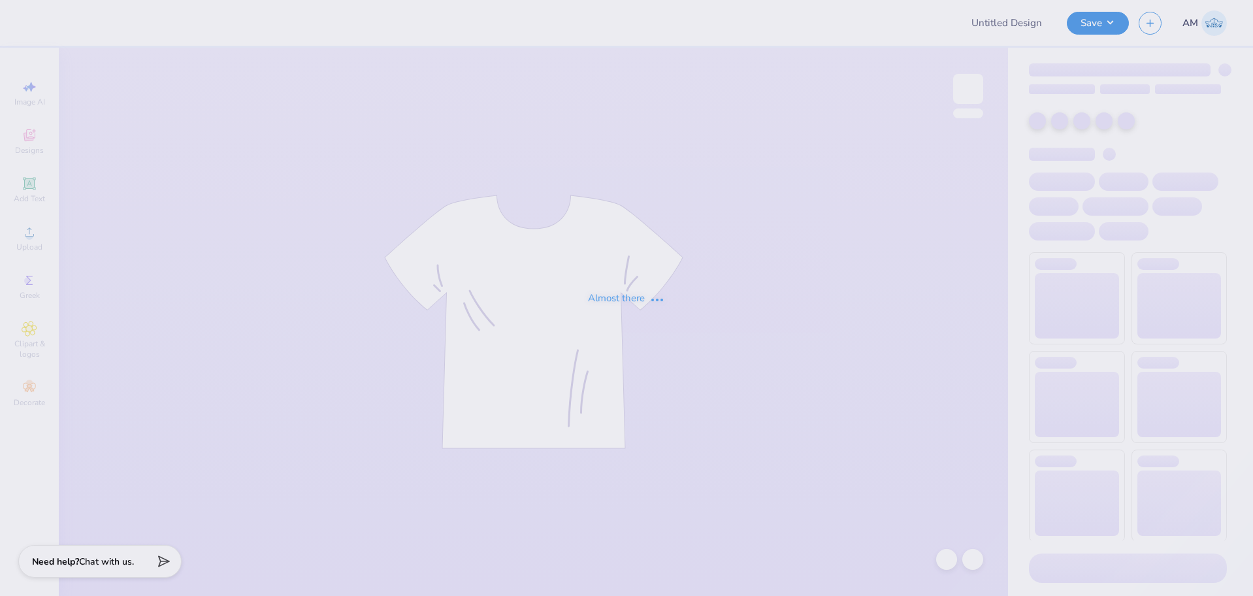
type input "Merch for Computing Catalyst"
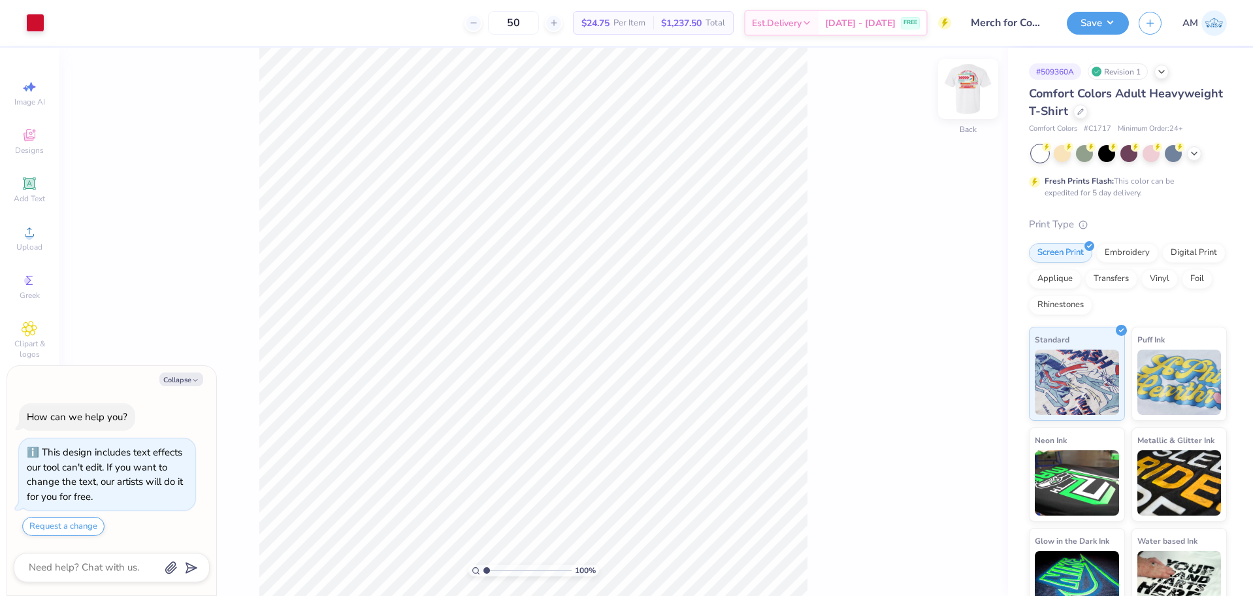
click at [967, 87] on img at bounding box center [968, 89] width 52 height 52
click at [57, 22] on div at bounding box center [59, 21] width 18 height 18
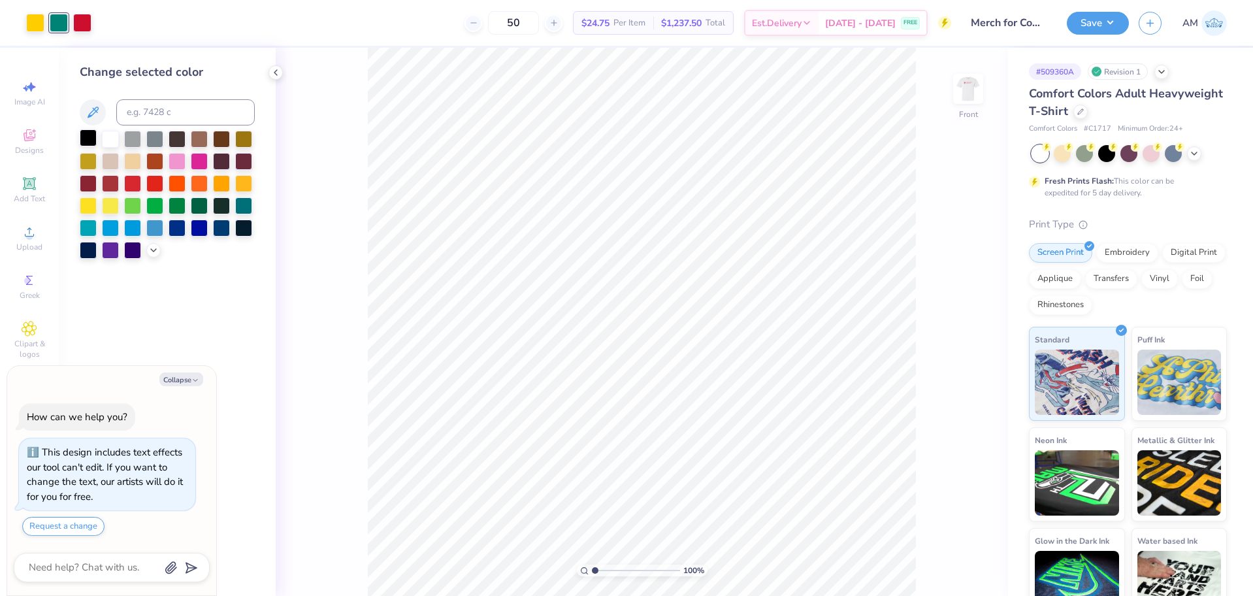
click at [86, 140] on div at bounding box center [88, 137] width 17 height 17
click at [157, 253] on icon at bounding box center [153, 249] width 10 height 10
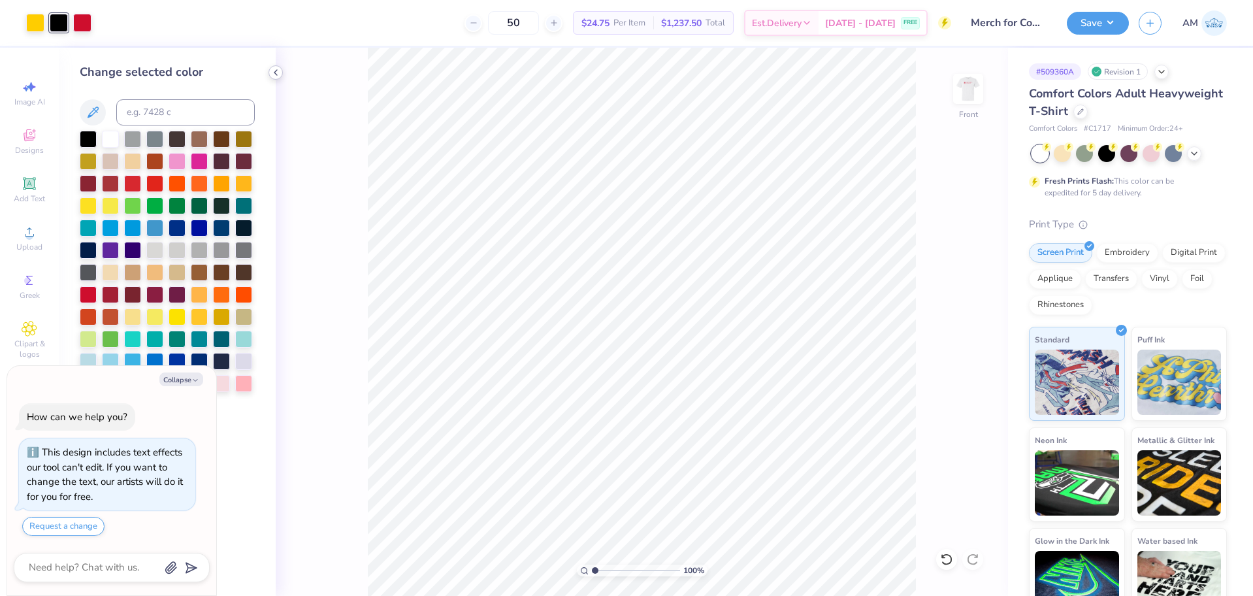
click at [278, 71] on icon at bounding box center [275, 72] width 10 height 10
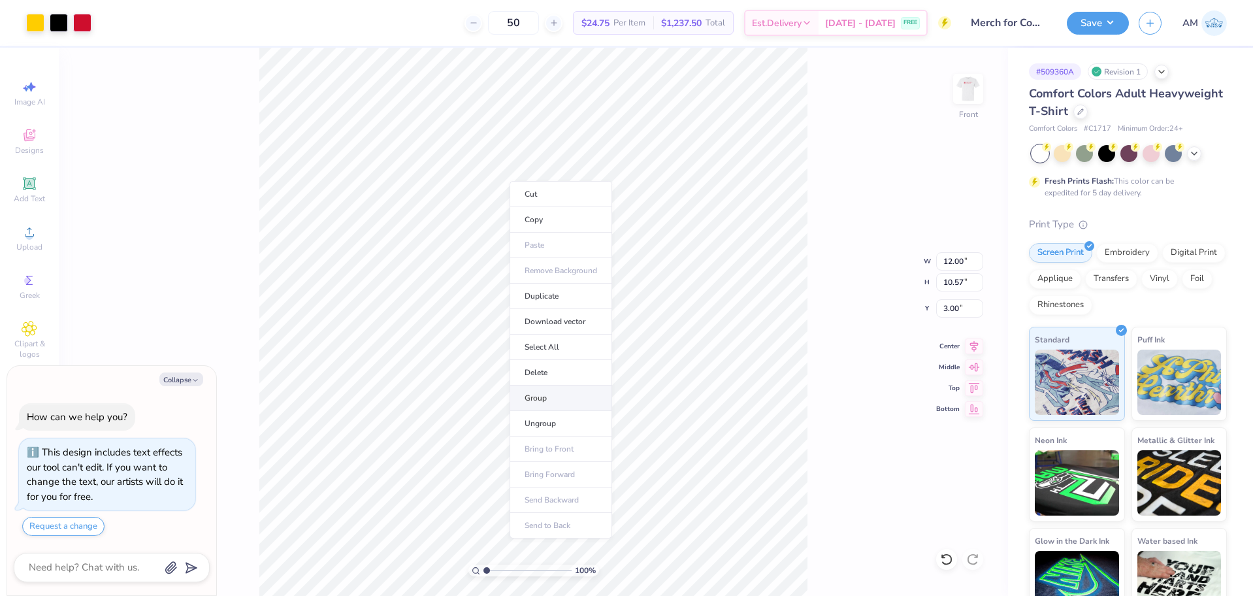
click at [558, 398] on li "Group" at bounding box center [560, 397] width 103 height 25
click at [961, 342] on div "Center" at bounding box center [959, 344] width 47 height 16
click at [967, 89] on img at bounding box center [968, 89] width 52 height 52
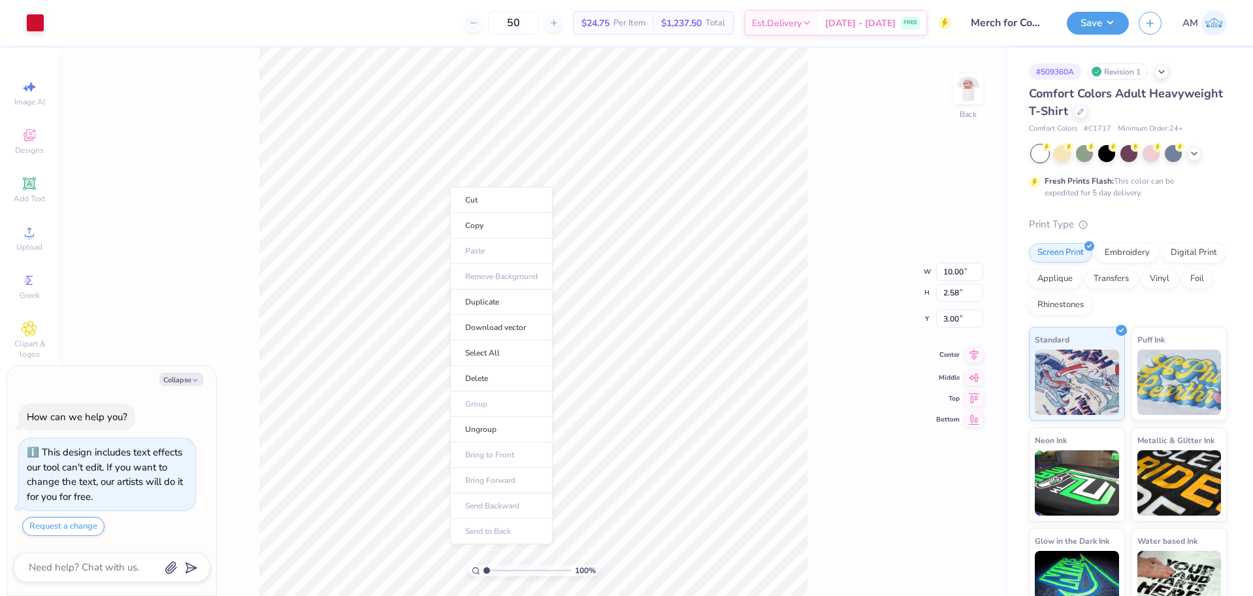
click at [967, 357] on icon at bounding box center [974, 355] width 18 height 16
click at [1091, 20] on button "Save" at bounding box center [1098, 21] width 62 height 23
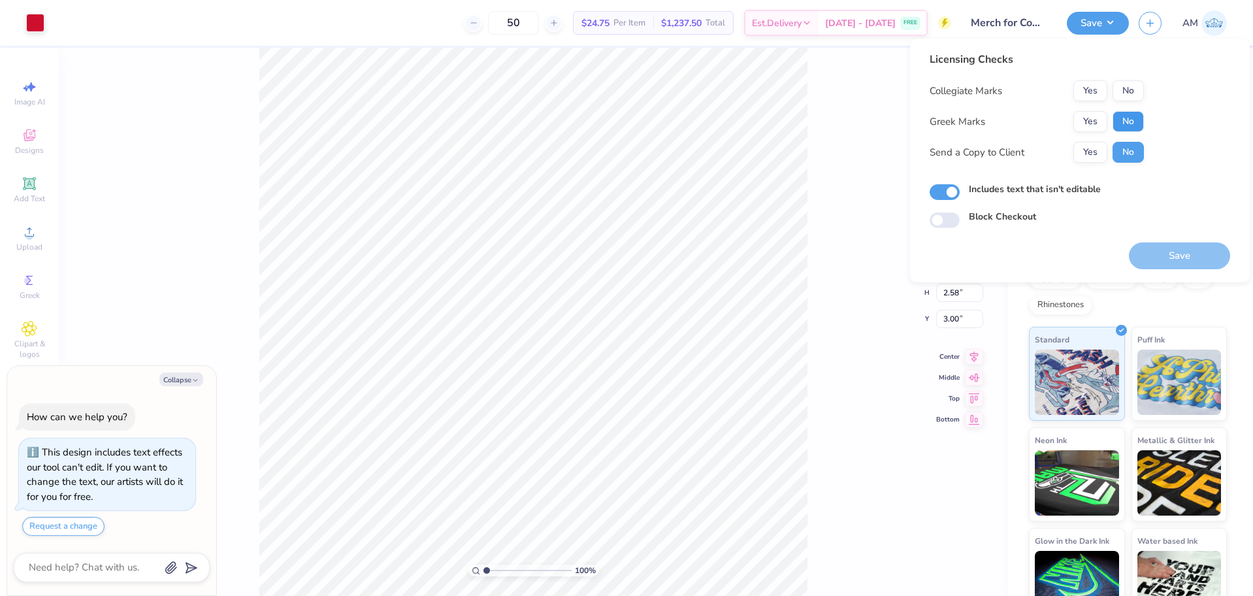
click at [1130, 123] on button "No" at bounding box center [1127, 121] width 31 height 21
click at [1090, 90] on button "Yes" at bounding box center [1090, 90] width 34 height 21
click at [1095, 144] on button "Yes" at bounding box center [1090, 152] width 34 height 21
click at [1171, 263] on button "Save" at bounding box center [1179, 255] width 101 height 27
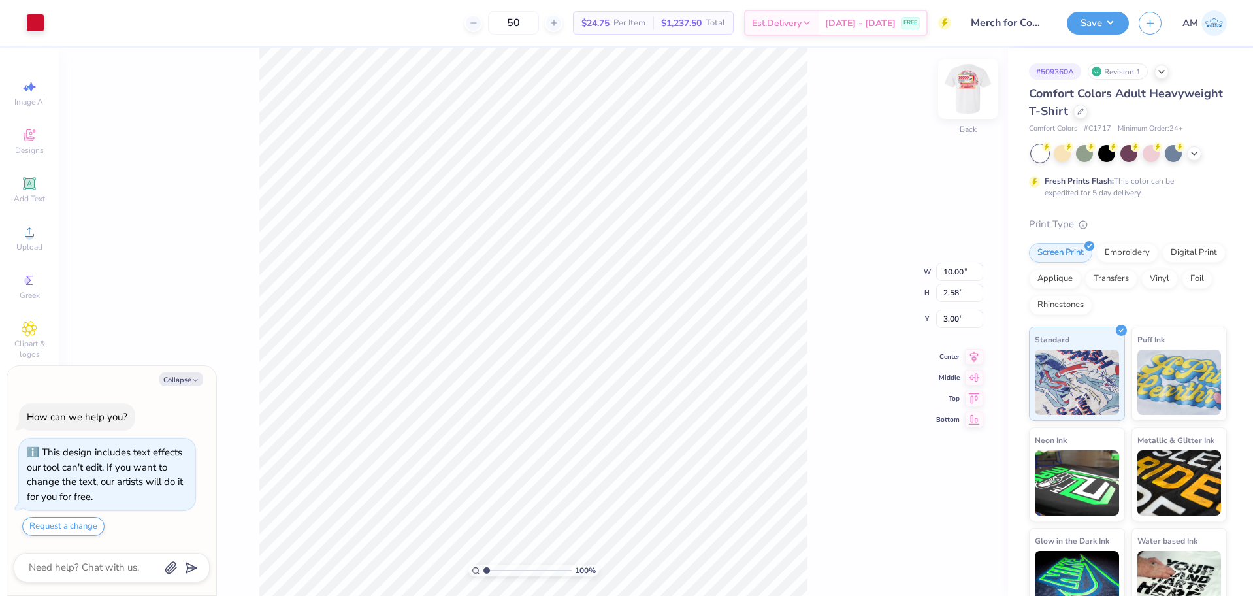
click at [980, 90] on img at bounding box center [968, 89] width 52 height 52
type textarea "x"
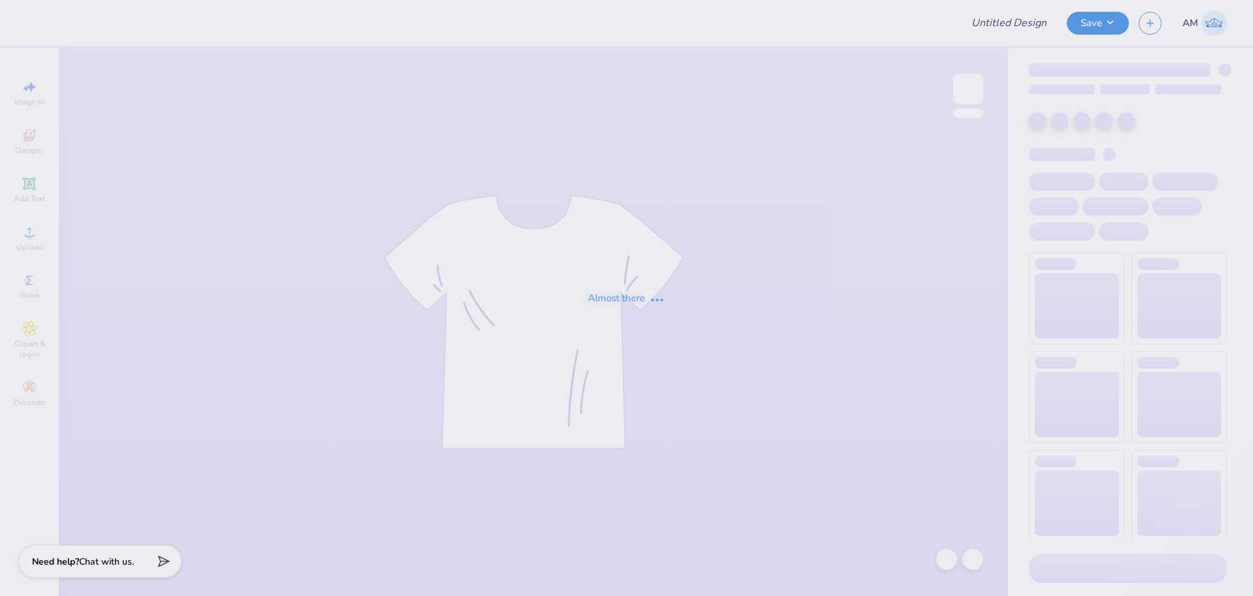
type input "Merch for Computing Catalyst"
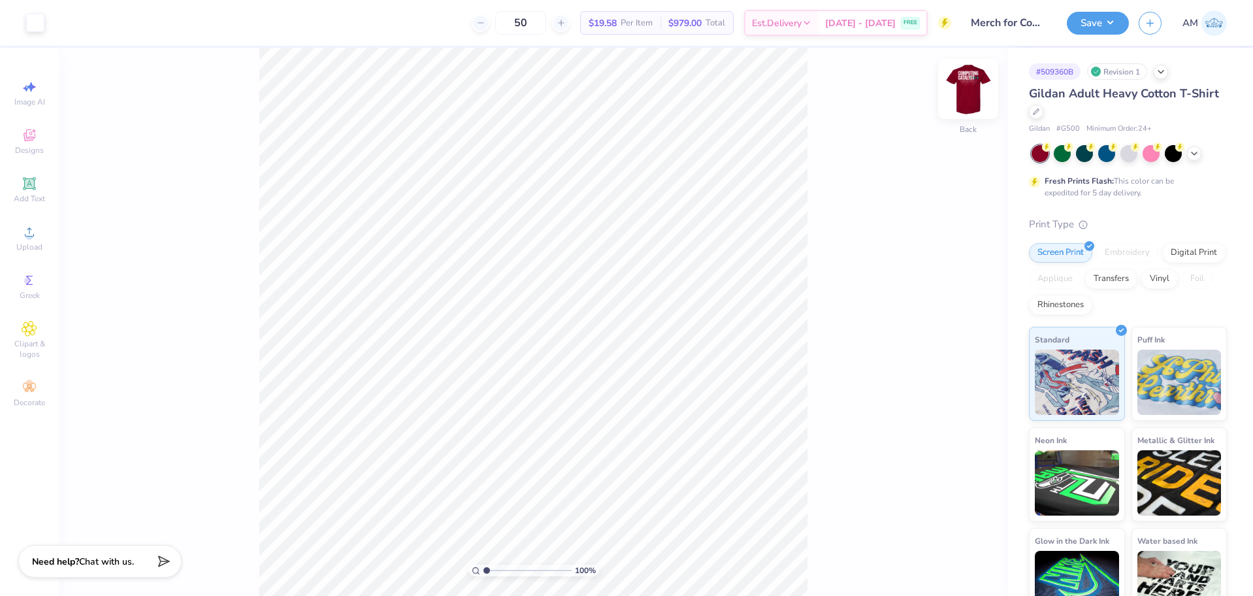
click at [957, 86] on img at bounding box center [968, 89] width 52 height 52
click at [80, 21] on div at bounding box center [82, 21] width 18 height 18
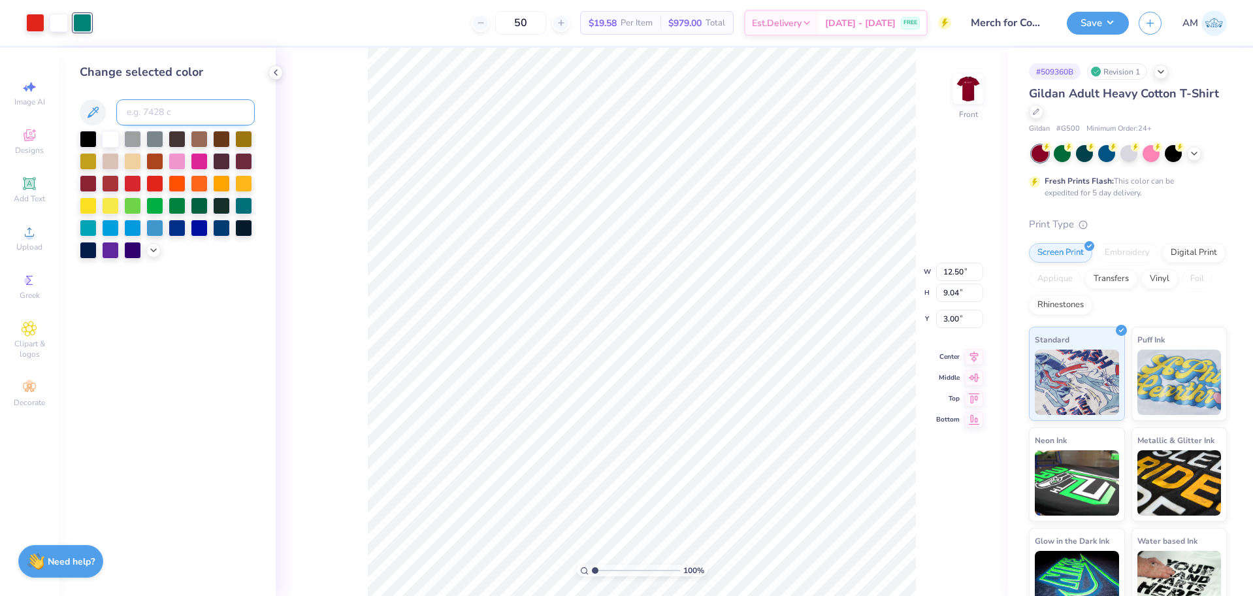
click at [165, 113] on input at bounding box center [185, 112] width 138 height 26
type input "116"
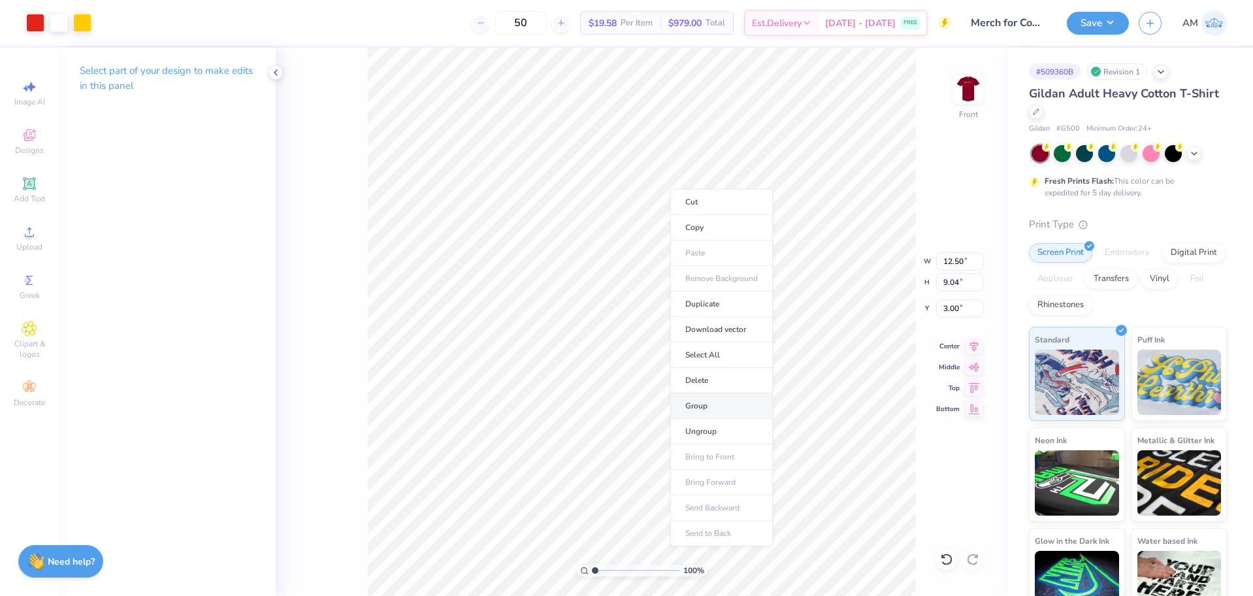
click at [707, 409] on li "Group" at bounding box center [721, 405] width 103 height 25
click at [974, 351] on icon at bounding box center [974, 344] width 18 height 16
click at [973, 93] on img at bounding box center [968, 89] width 52 height 52
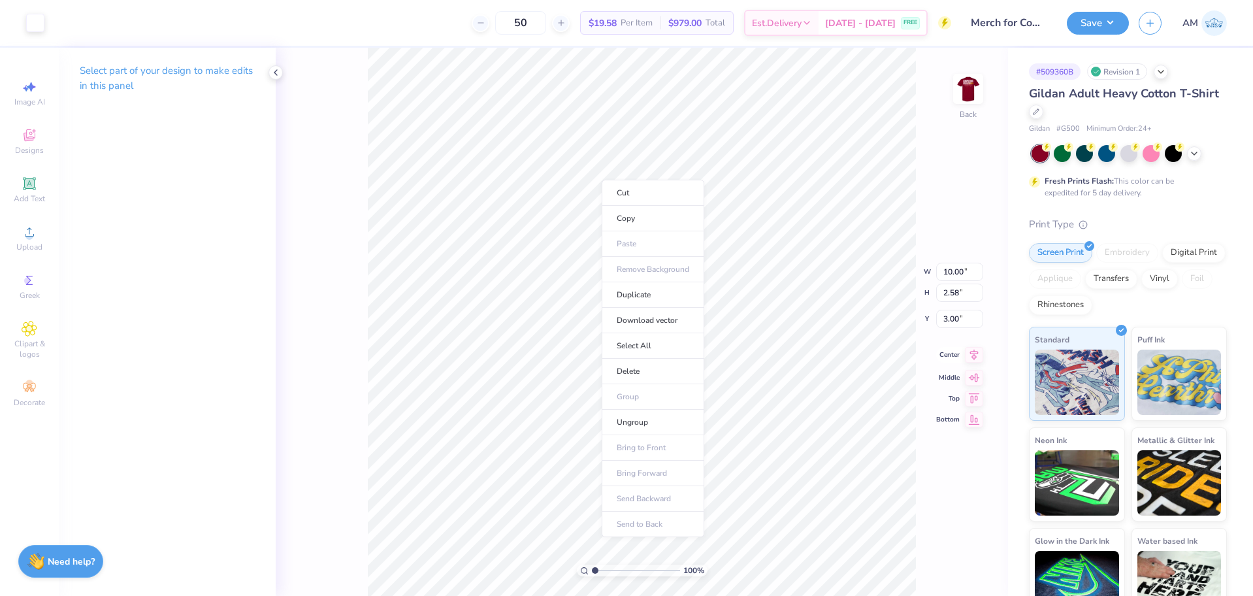
click at [965, 350] on icon at bounding box center [974, 355] width 18 height 16
click at [963, 89] on img at bounding box center [968, 89] width 52 height 52
click at [969, 349] on icon at bounding box center [974, 344] width 18 height 16
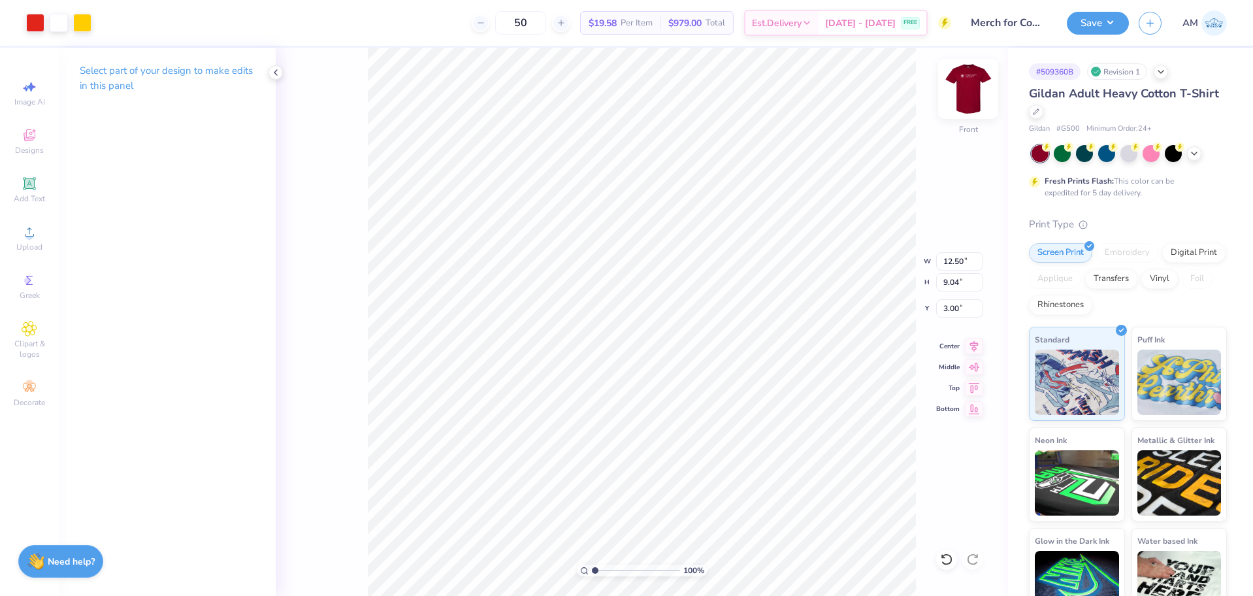
click at [967, 104] on img at bounding box center [968, 89] width 52 height 52
click at [971, 349] on icon at bounding box center [974, 355] width 18 height 16
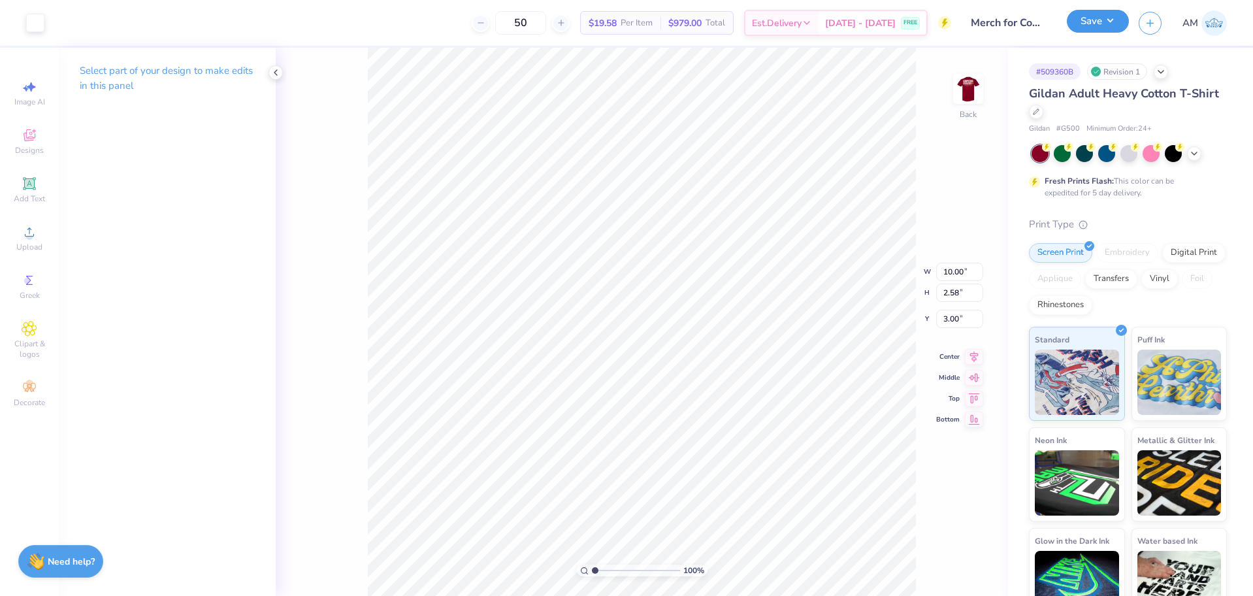
click at [1101, 21] on button "Save" at bounding box center [1098, 21] width 62 height 23
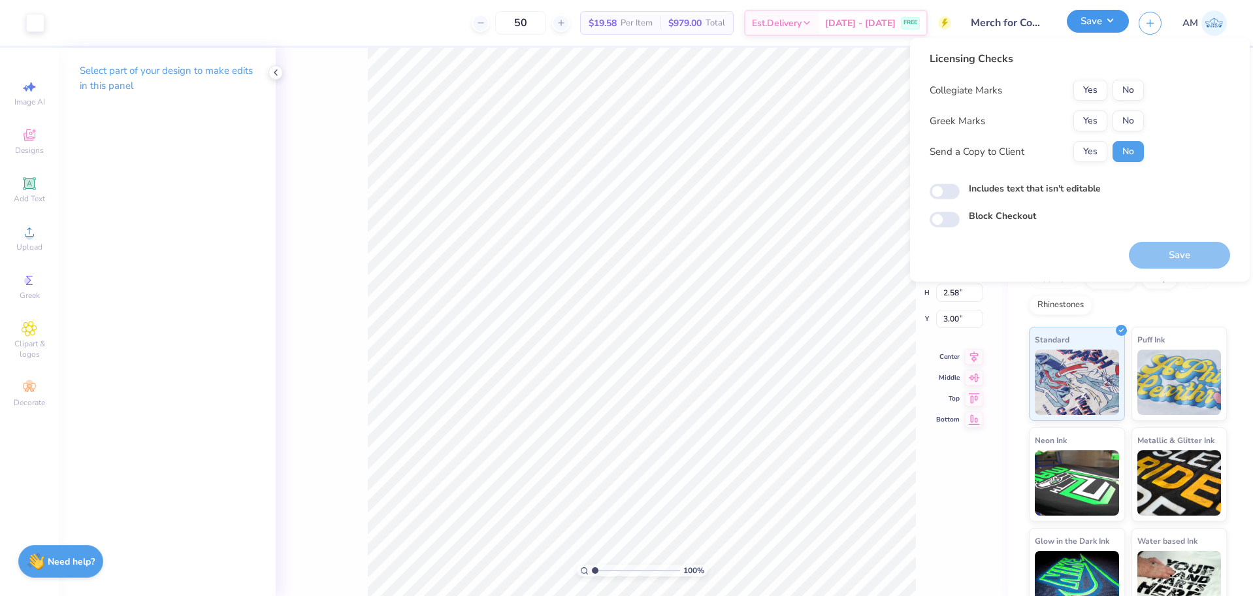
click at [1101, 21] on button "Save" at bounding box center [1098, 21] width 62 height 23
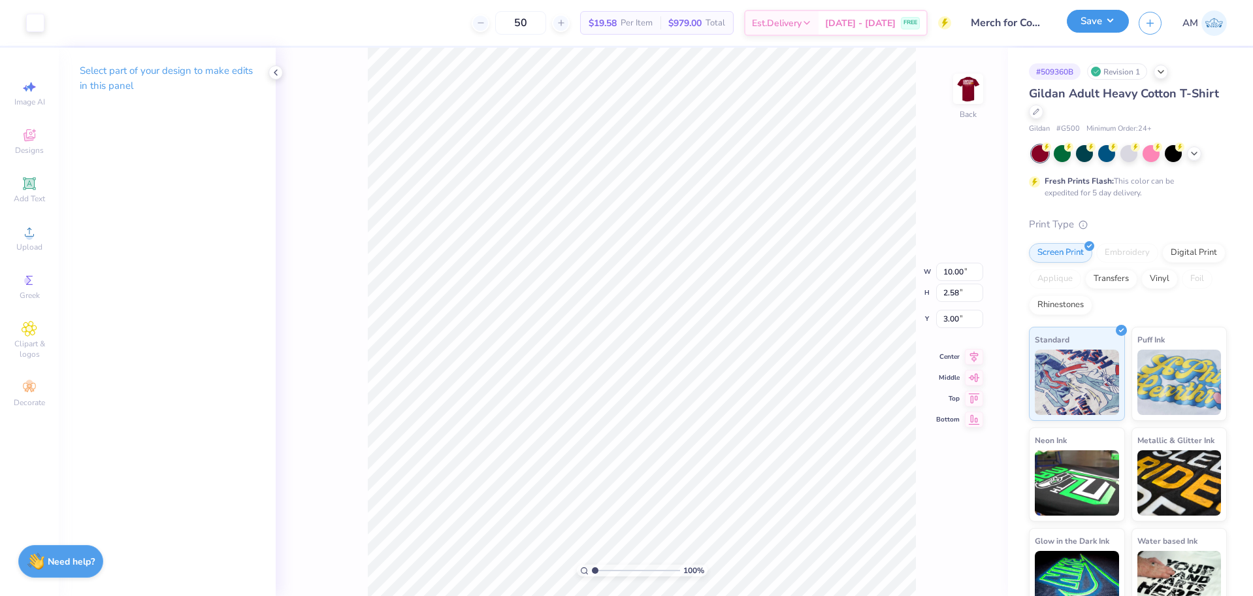
click at [1091, 14] on button "Save" at bounding box center [1098, 21] width 62 height 23
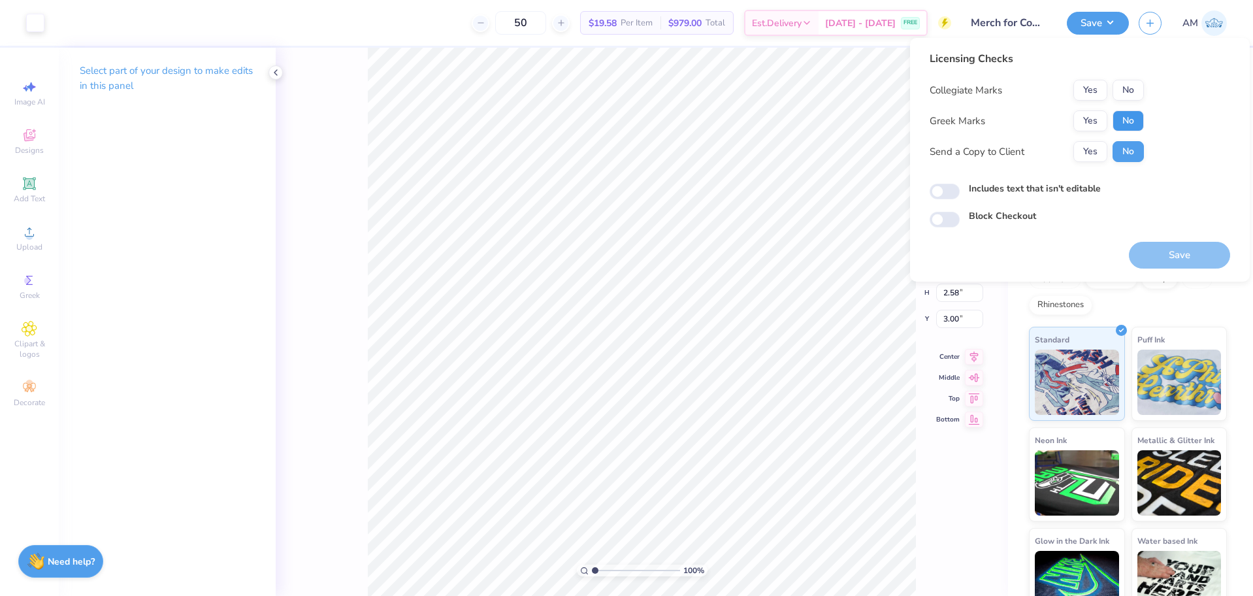
click at [1125, 123] on button "No" at bounding box center [1127, 120] width 31 height 21
click at [1091, 84] on button "Yes" at bounding box center [1090, 90] width 34 height 21
click at [951, 189] on input "Includes text that isn't editable" at bounding box center [944, 192] width 30 height 16
checkbox input "true"
click at [1101, 153] on button "Yes" at bounding box center [1090, 151] width 34 height 21
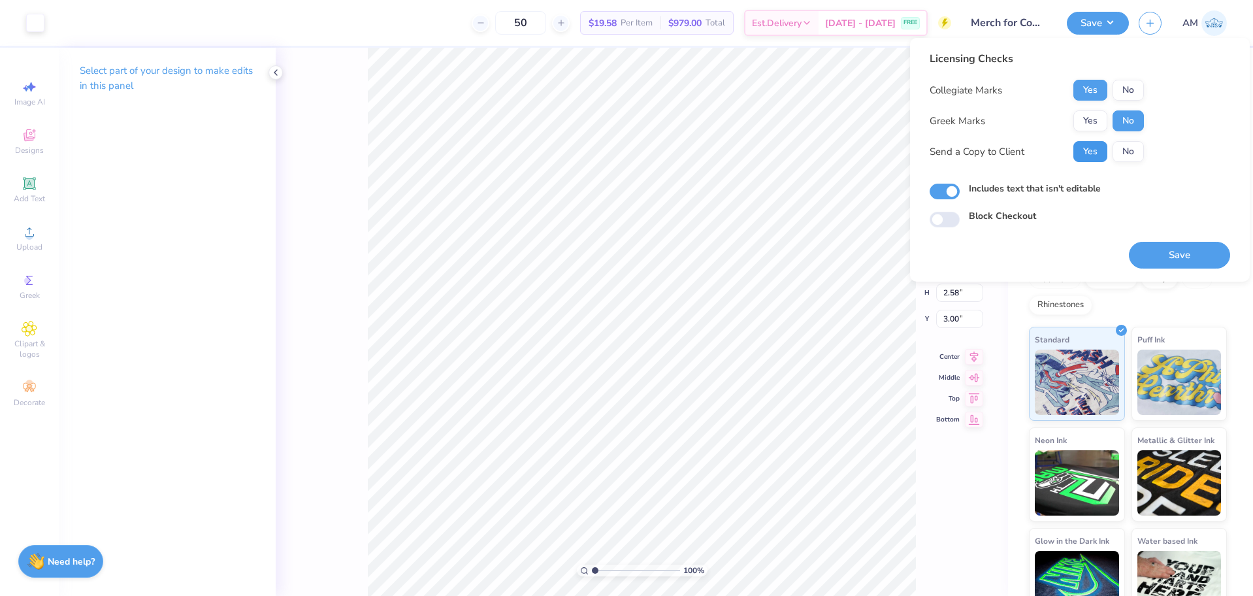
click at [1095, 149] on button "Yes" at bounding box center [1090, 151] width 34 height 21
click at [1131, 121] on button "No" at bounding box center [1127, 120] width 31 height 21
click at [1097, 88] on button "Yes" at bounding box center [1090, 90] width 34 height 21
click at [1155, 251] on button "Save" at bounding box center [1179, 255] width 101 height 27
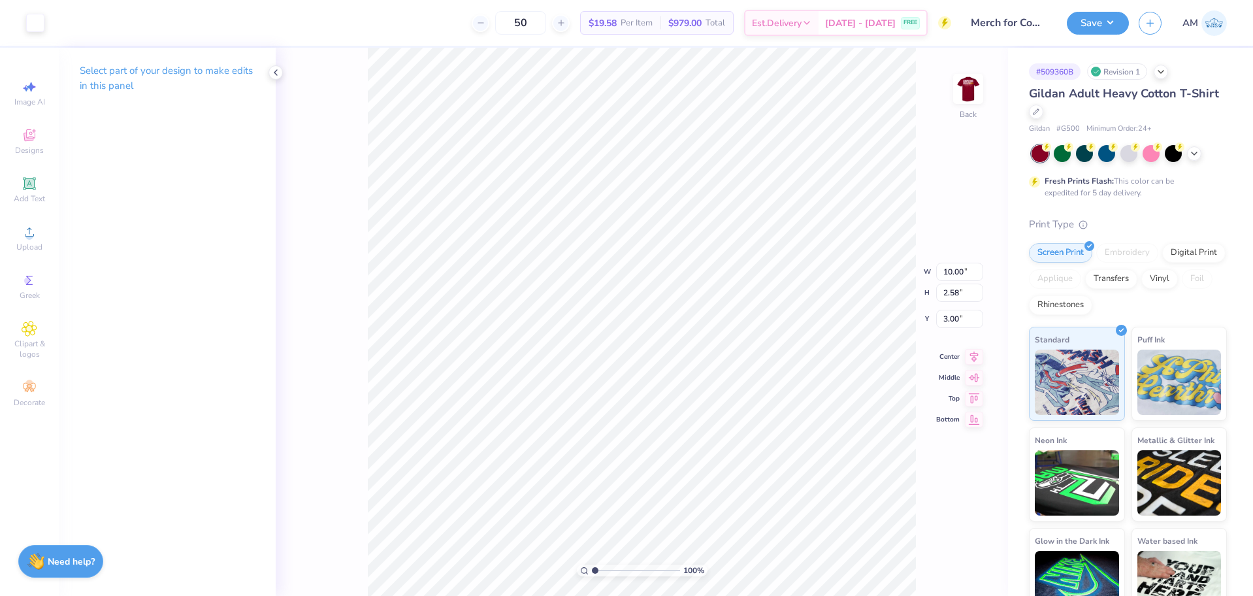
click at [952, 96] on div "100 % Back W 10.00 10.00 " H 2.58 2.58 " Y 3.00 3.00 " Center Middle Top Bottom" at bounding box center [642, 322] width 732 height 548
click at [968, 93] on img at bounding box center [968, 89] width 52 height 52
click at [31, 20] on div at bounding box center [35, 21] width 18 height 18
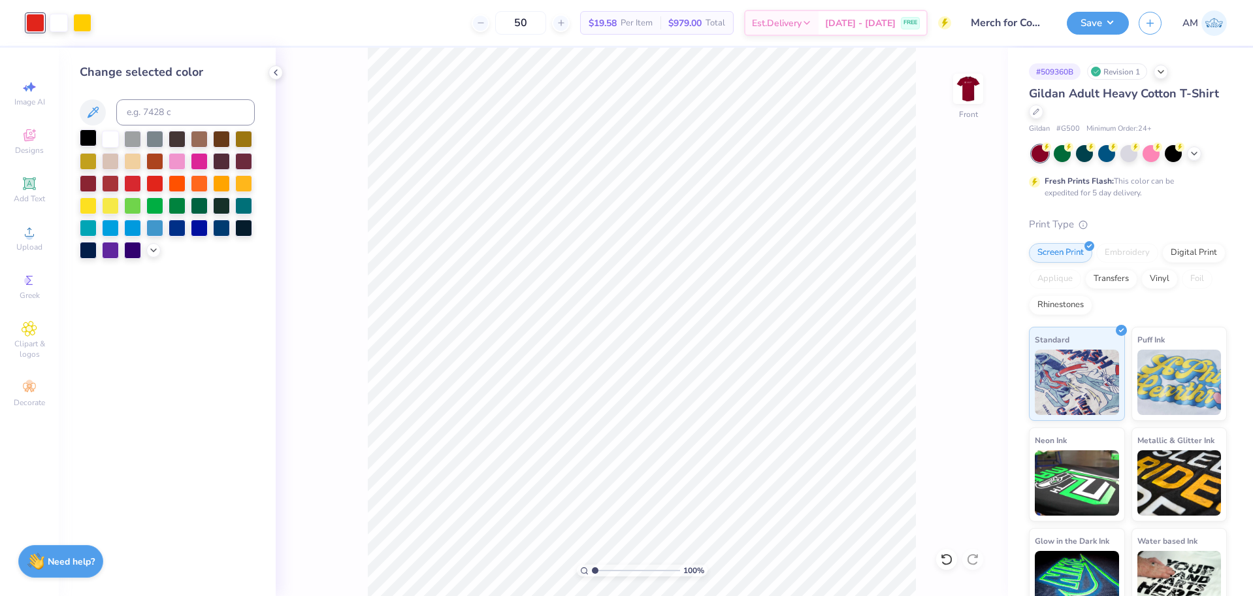
click at [89, 134] on div at bounding box center [88, 137] width 17 height 17
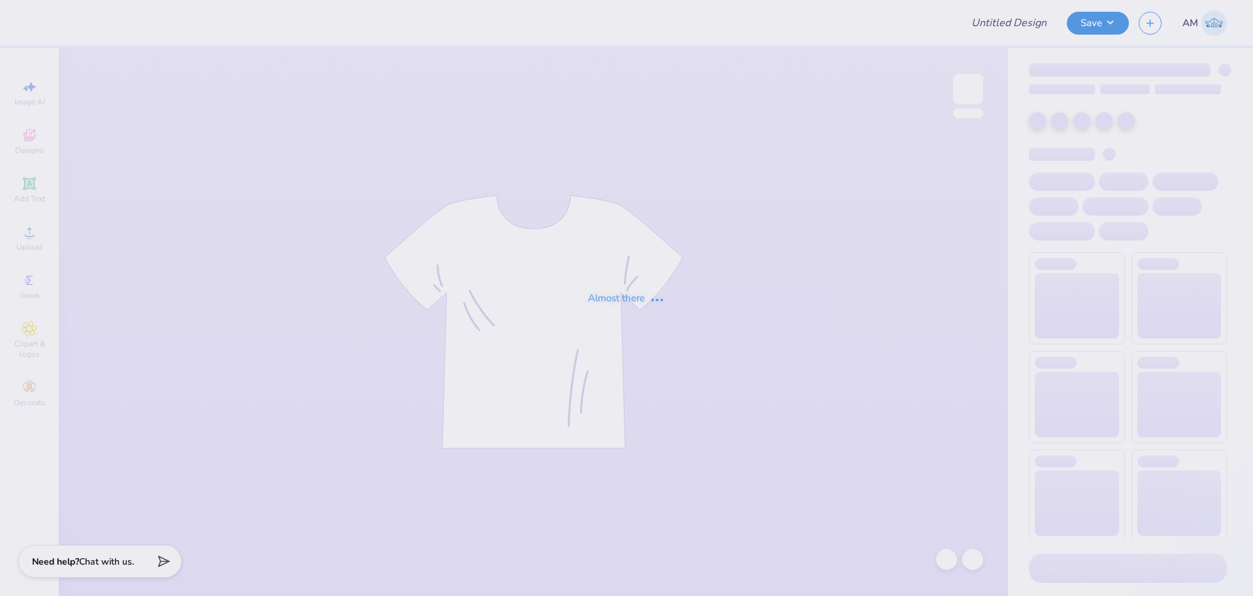
type input "Merch for Computing Catalyst"
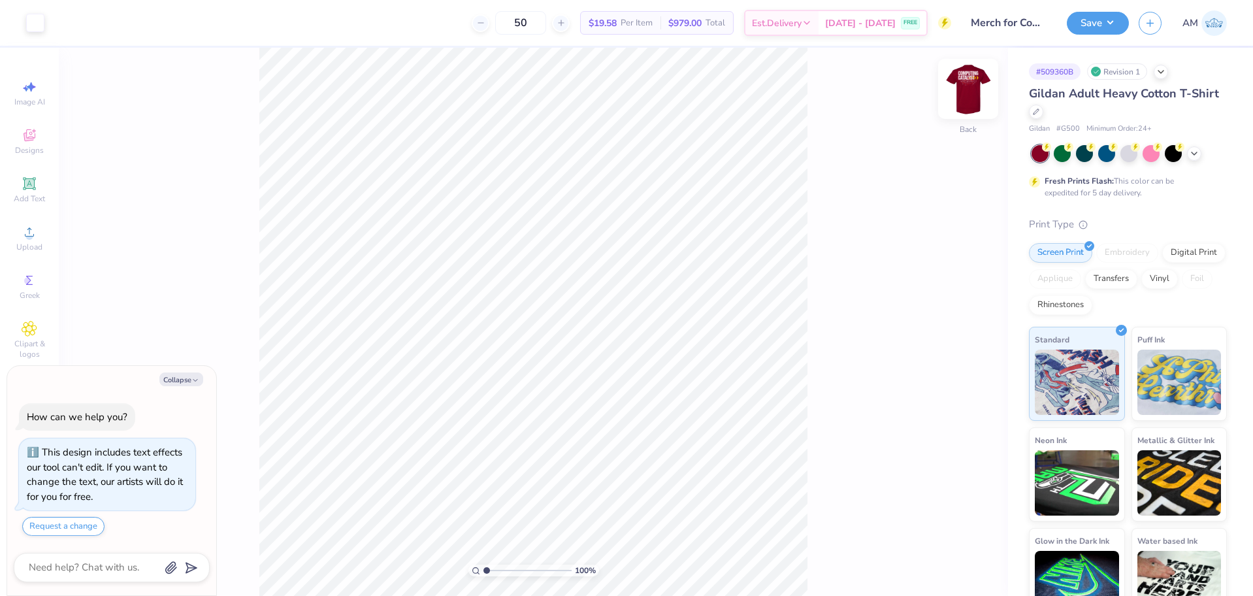
click at [978, 82] on img at bounding box center [968, 89] width 52 height 52
click at [35, 25] on div at bounding box center [35, 21] width 18 height 18
type textarea "x"
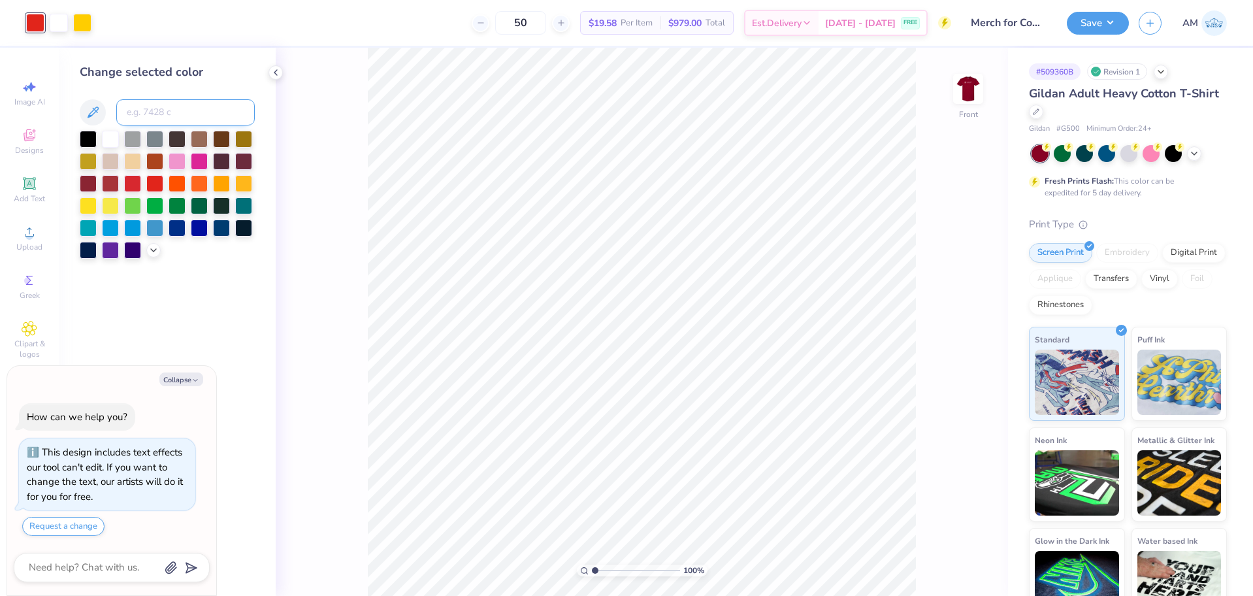
click at [184, 113] on input at bounding box center [185, 112] width 138 height 26
type input "186"
click at [278, 71] on icon at bounding box center [275, 72] width 10 height 10
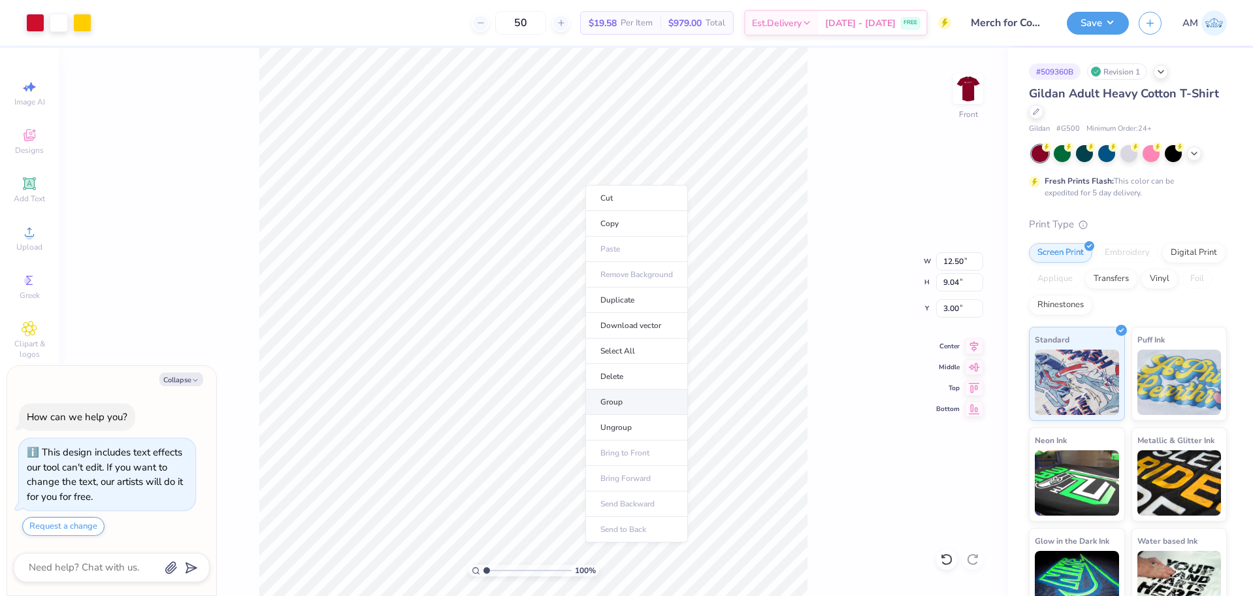
click at [640, 399] on li "Group" at bounding box center [636, 401] width 103 height 25
click at [971, 345] on icon at bounding box center [974, 344] width 18 height 16
type textarea "x"
type input "19.79"
type input "12.66"
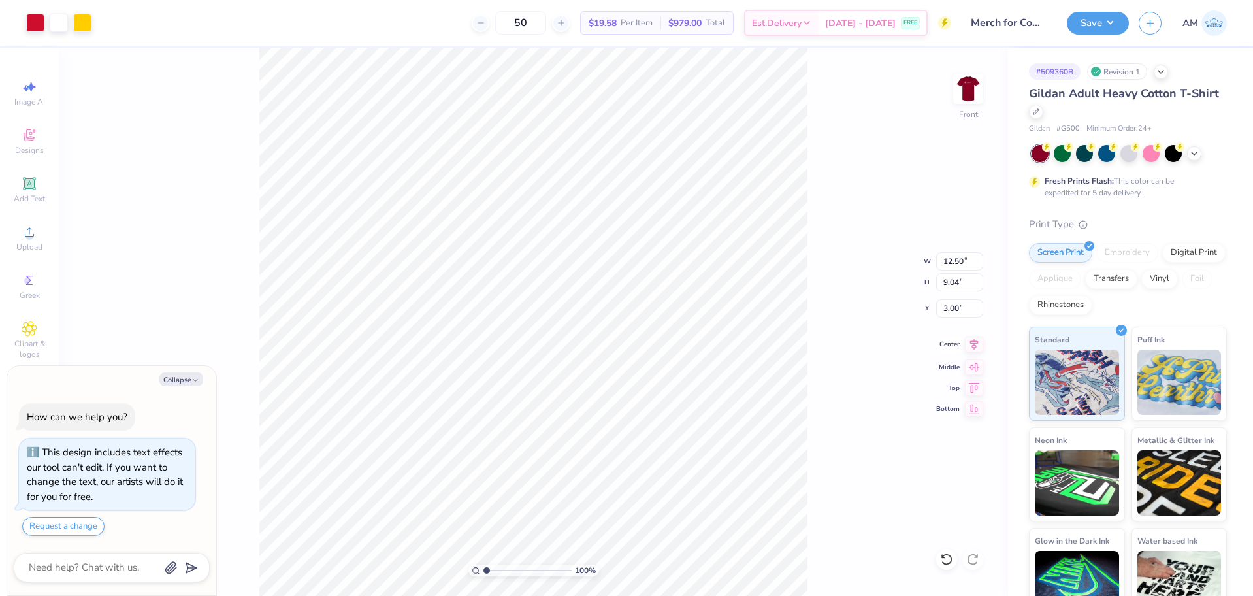
type input "-6.59"
click at [973, 347] on icon at bounding box center [974, 344] width 18 height 16
click at [1109, 15] on button "Save" at bounding box center [1098, 21] width 62 height 23
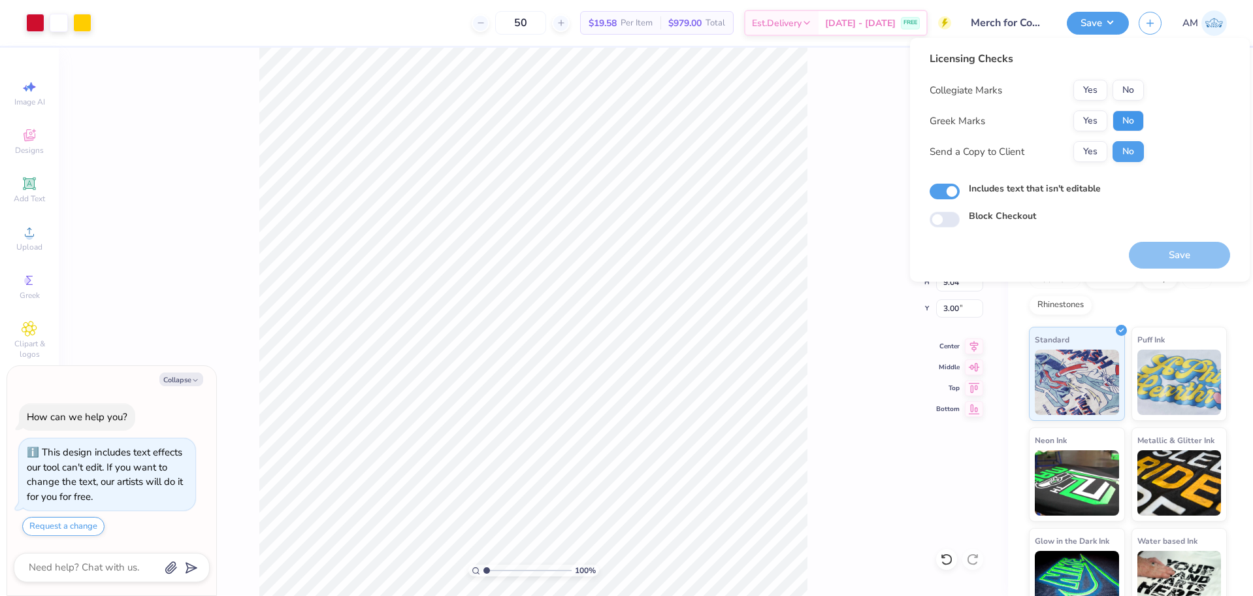
click at [1139, 119] on button "No" at bounding box center [1127, 120] width 31 height 21
click at [1097, 87] on button "Yes" at bounding box center [1090, 90] width 34 height 21
click at [1091, 150] on button "Yes" at bounding box center [1090, 151] width 34 height 21
click at [1167, 251] on button "Save" at bounding box center [1179, 255] width 101 height 27
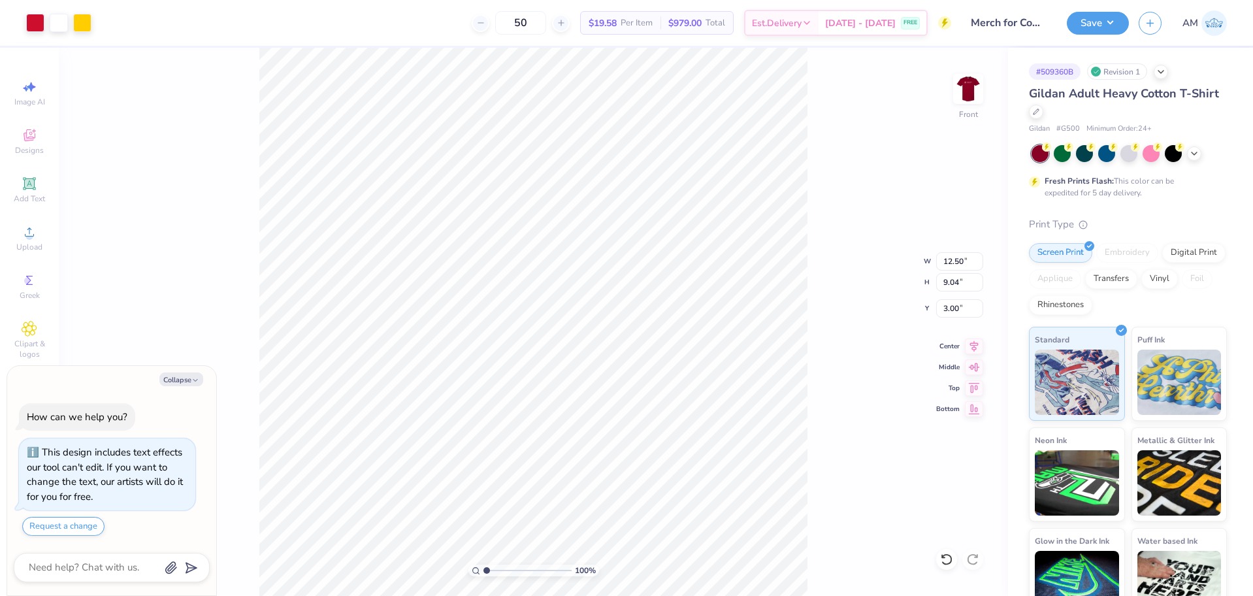
type textarea "x"
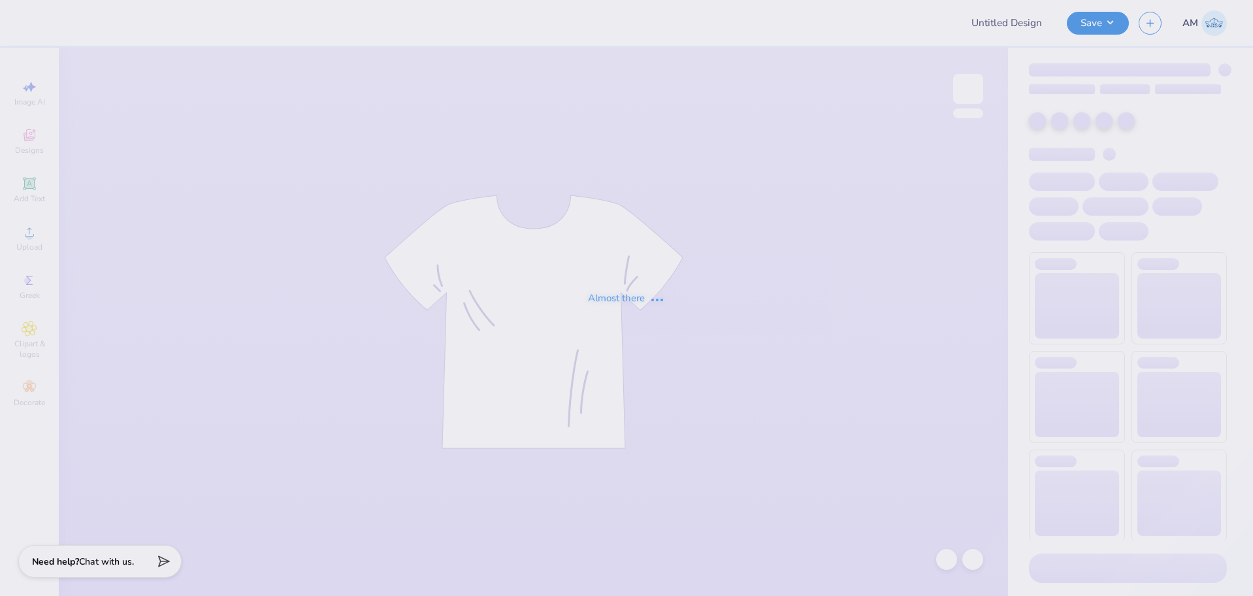
type input "Merch for Computing Catalyst"
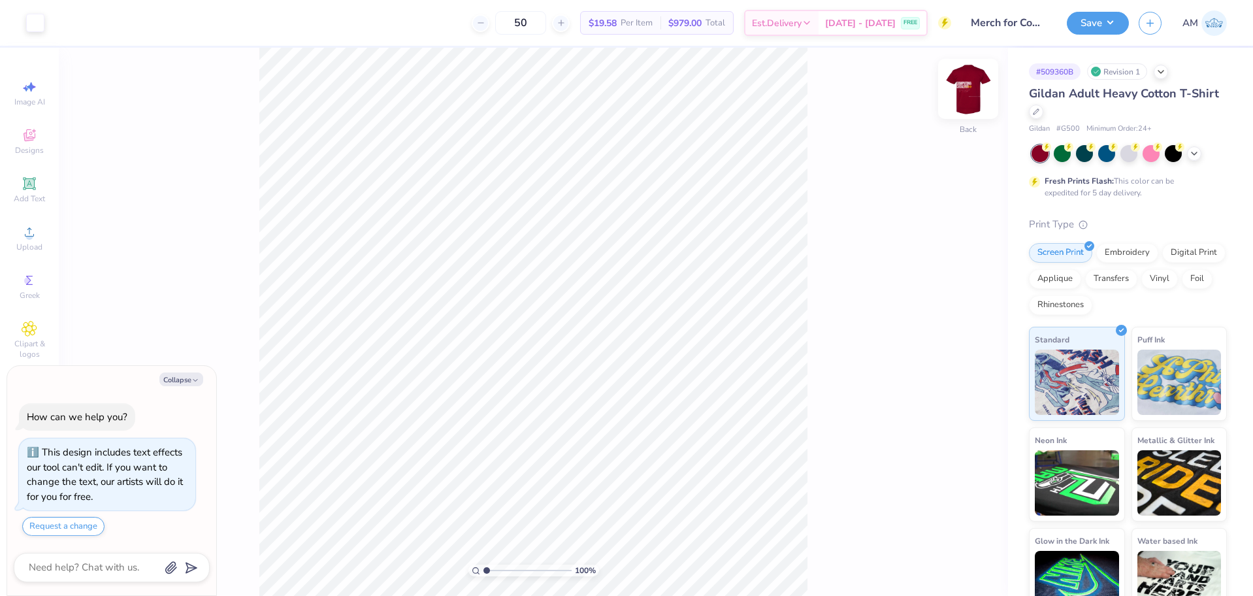
click at [963, 81] on img at bounding box center [968, 89] width 52 height 52
click at [37, 236] on icon at bounding box center [30, 232] width 16 height 16
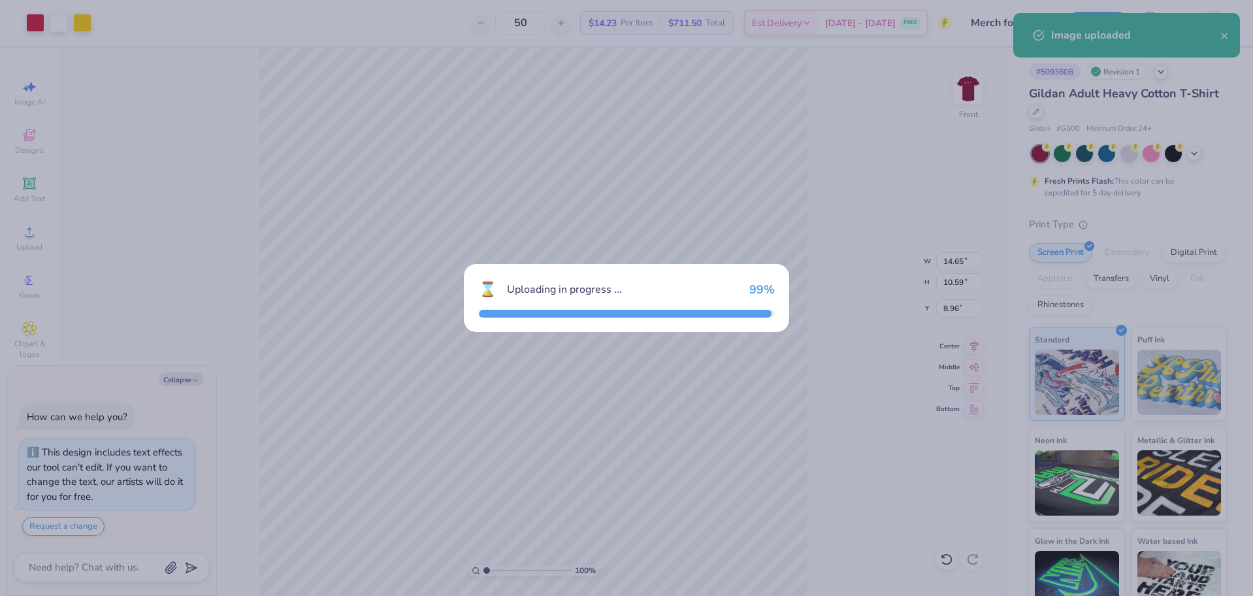
type textarea "x"
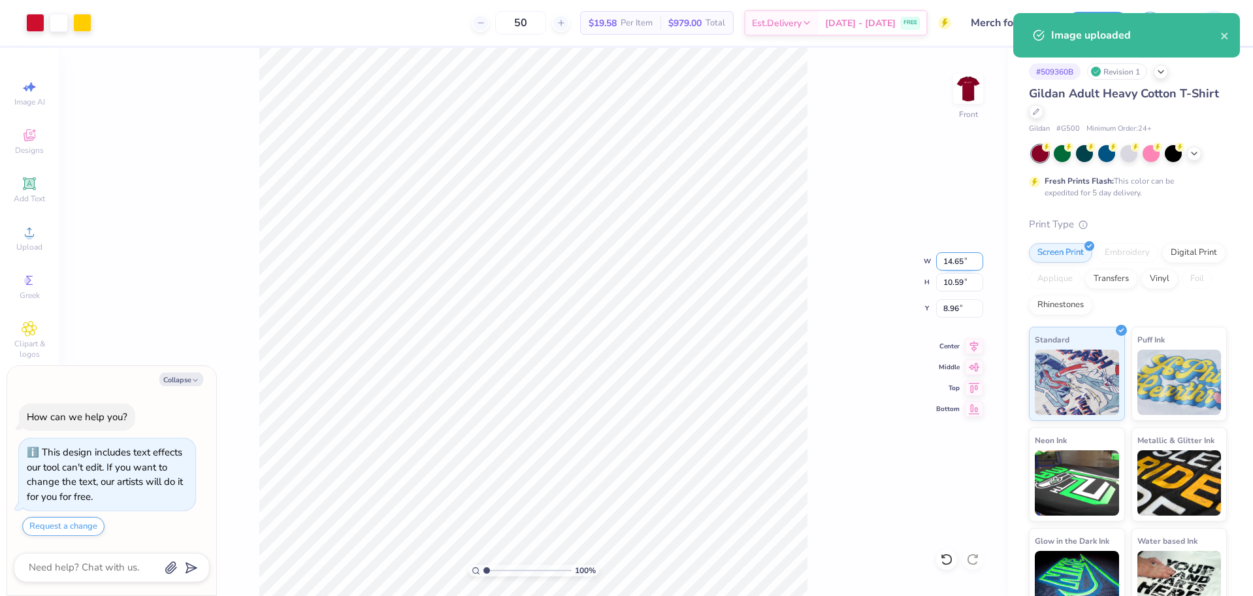
click at [946, 257] on input "14.65" at bounding box center [959, 261] width 47 height 18
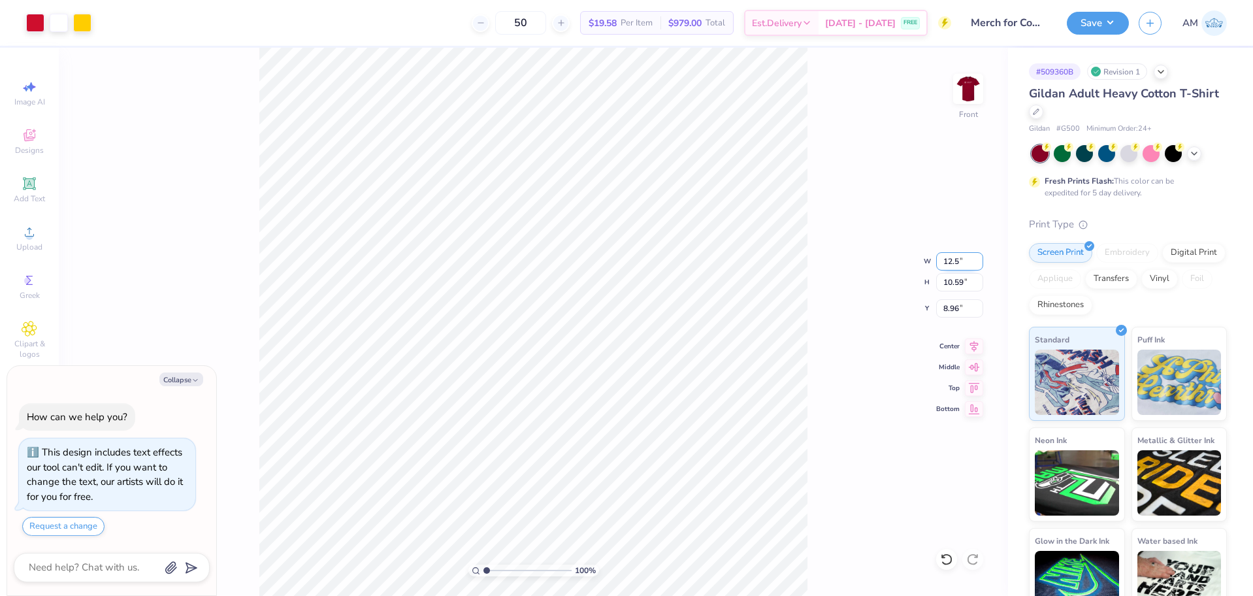
type input "12.5"
type textarea "x"
type input "12.50"
type input "9.04"
click at [975, 343] on icon at bounding box center [974, 344] width 8 height 11
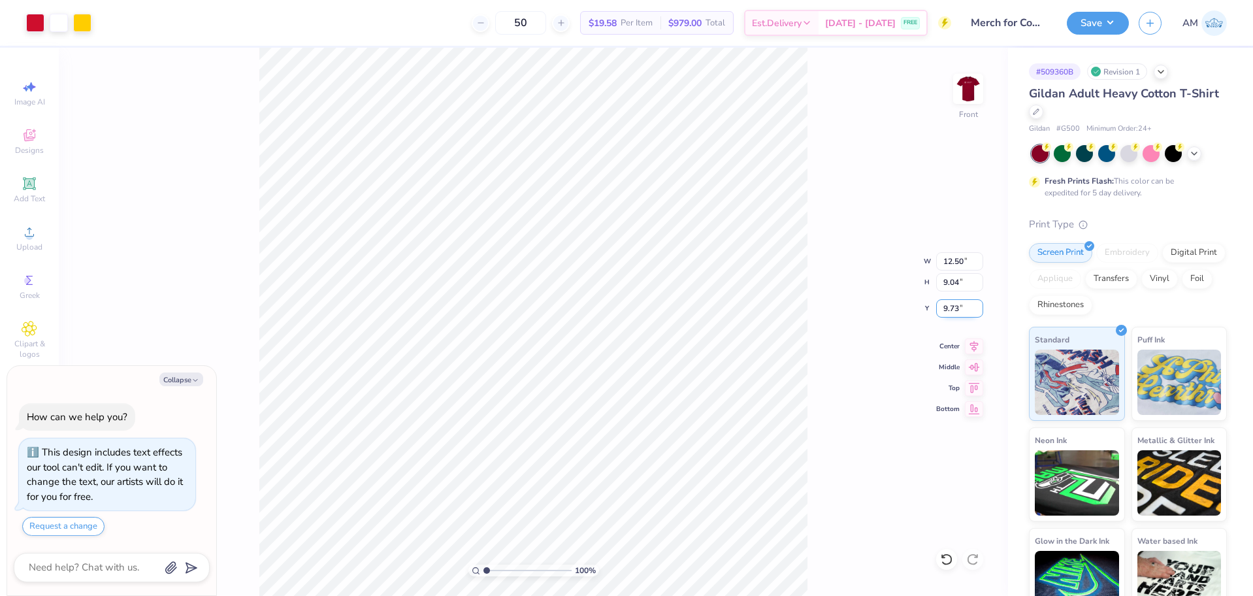
click at [951, 308] on input "9.73" at bounding box center [959, 308] width 47 height 18
type input "3"
type textarea "x"
type input "3.00"
click at [1102, 21] on button "Save" at bounding box center [1098, 21] width 62 height 23
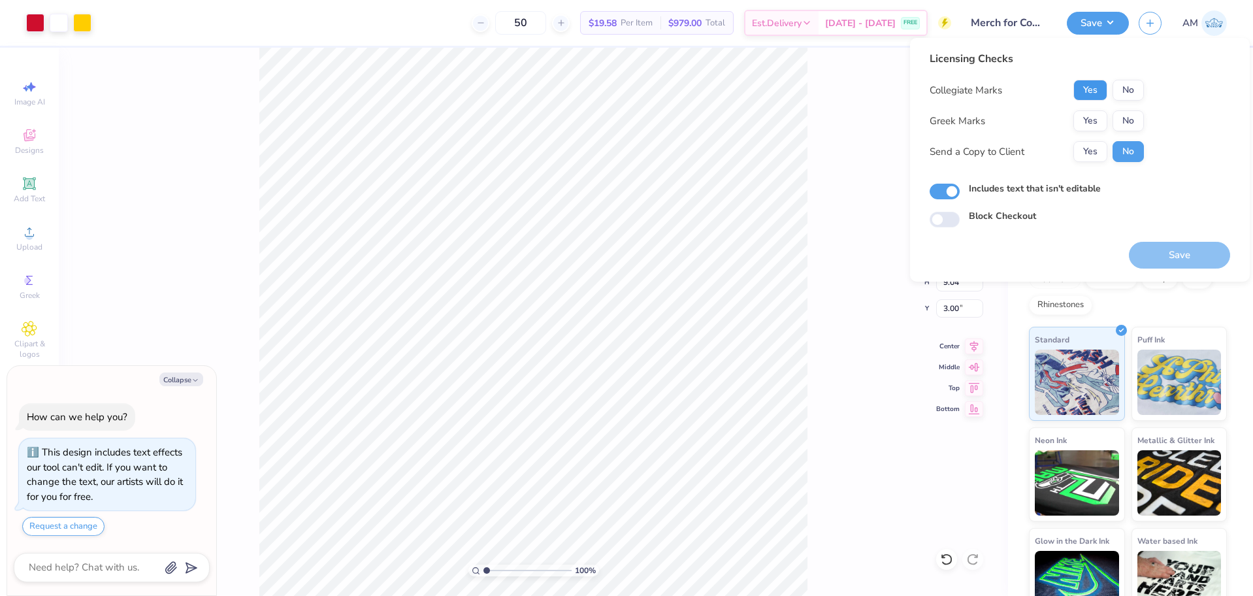
click at [1088, 91] on button "Yes" at bounding box center [1090, 90] width 34 height 21
click at [1122, 120] on button "No" at bounding box center [1127, 120] width 31 height 21
click at [1090, 154] on button "Yes" at bounding box center [1090, 151] width 34 height 21
click at [1165, 250] on button "Save" at bounding box center [1179, 255] width 101 height 27
type textarea "x"
